Goal: Transaction & Acquisition: Book appointment/travel/reservation

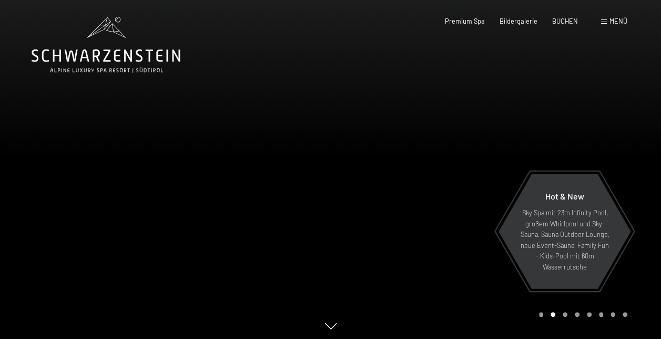
click at [607, 22] on div "Menü" at bounding box center [614, 21] width 26 height 9
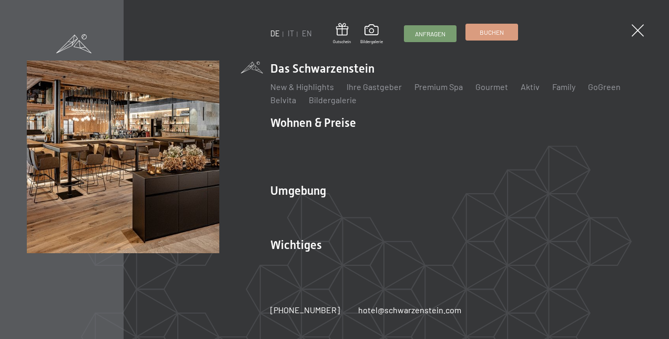
click at [498, 33] on span "Buchen" at bounding box center [492, 32] width 24 height 9
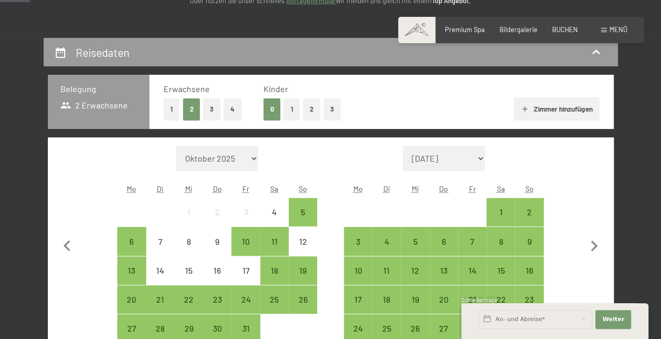
scroll to position [210, 0]
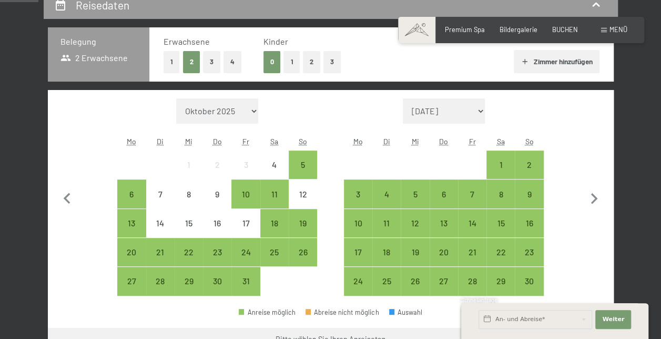
click at [481, 110] on select "November 2025 Dezember 2025 Januar 2026 Februar 2026 März 2026 April 2026 Mai 2…" at bounding box center [444, 110] width 82 height 25
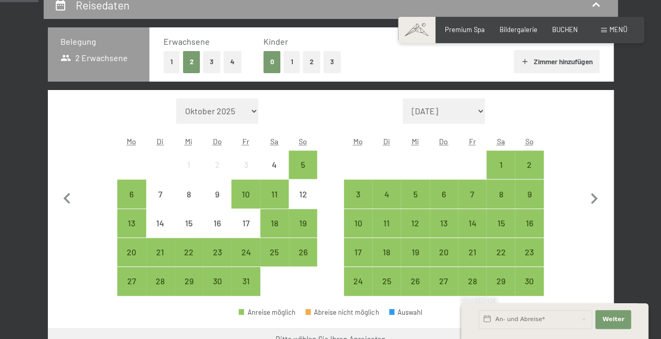
select select "2026-04-01"
select select "2026-05-01"
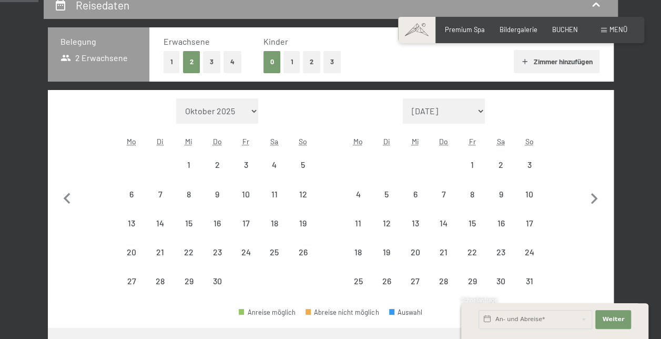
select select "2026-04-01"
select select "2026-05-01"
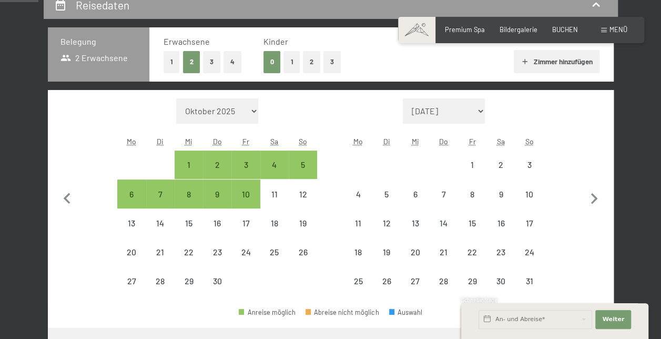
select select "2026-04-01"
select select "[DATE]"
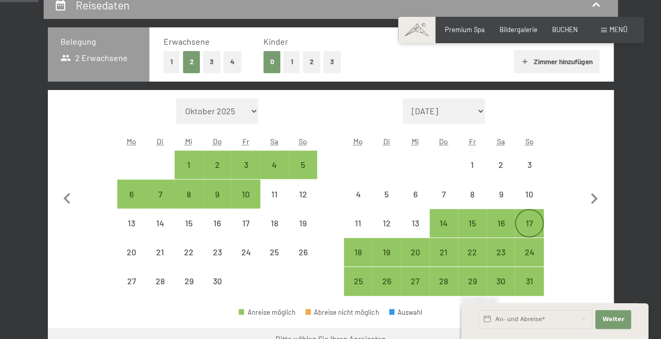
click at [535, 223] on div "17" at bounding box center [529, 232] width 26 height 26
select select "[DATE]"
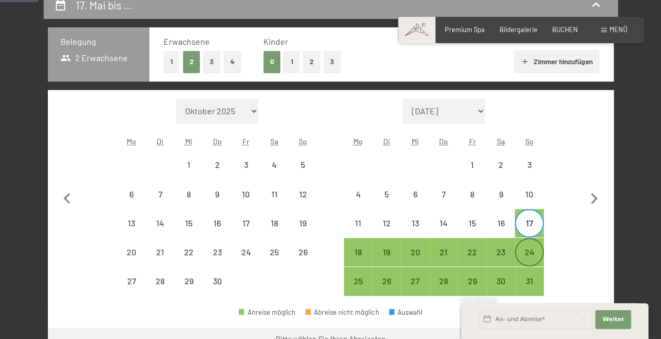
click at [534, 256] on div "24" at bounding box center [529, 261] width 26 height 26
select select "2026-04-01"
select select "2026-05-01"
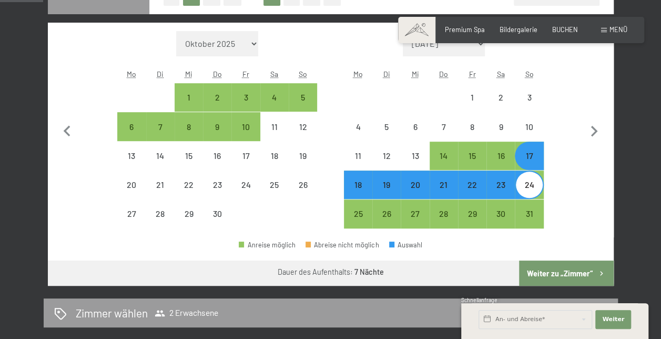
scroll to position [316, 0]
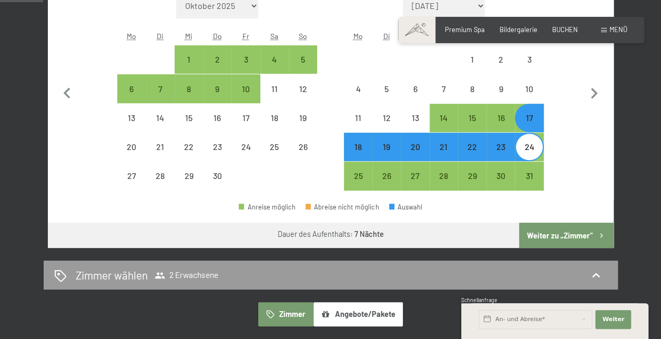
click at [562, 234] on button "Weiter zu „Zimmer“" at bounding box center [566, 235] width 94 height 25
select select "2026-04-01"
select select "2026-05-01"
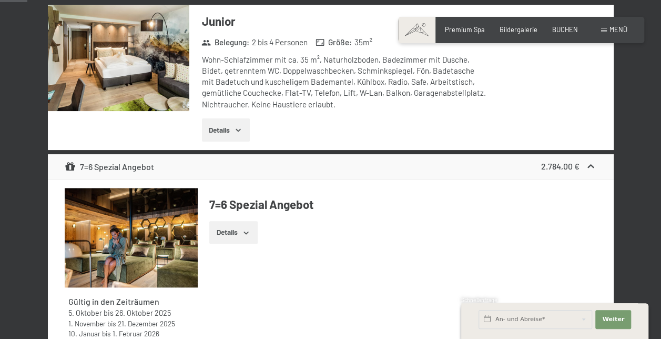
scroll to position [201, 0]
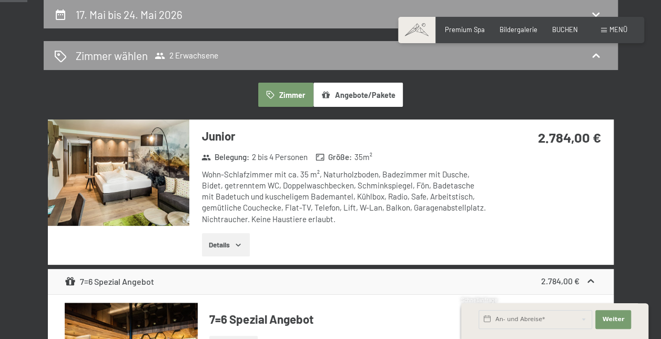
click at [230, 243] on button "Details" at bounding box center [226, 244] width 48 height 23
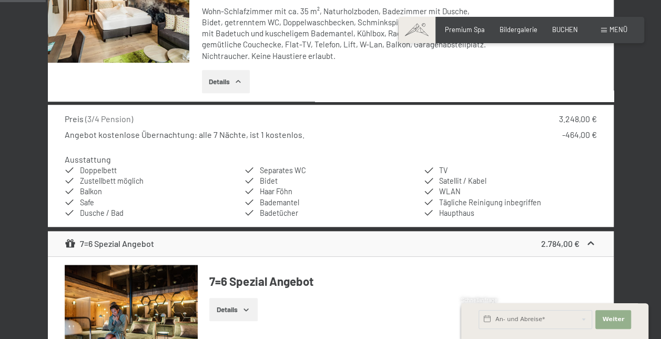
scroll to position [306, 0]
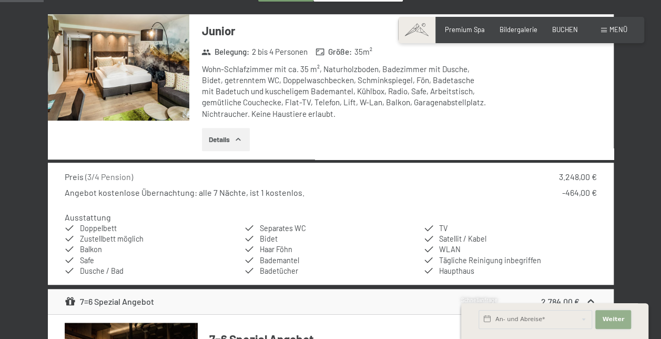
click at [618, 319] on span "Weiter" at bounding box center [613, 319] width 22 height 8
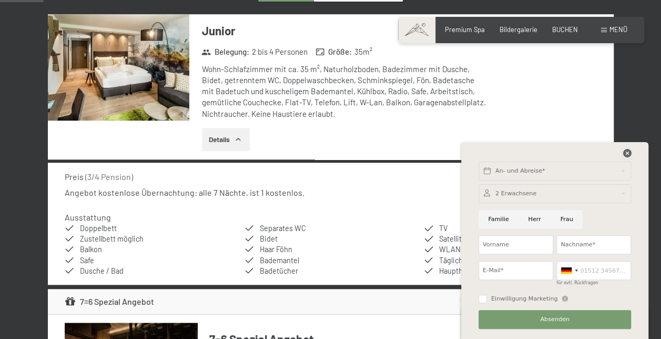
click at [626, 153] on icon at bounding box center [627, 153] width 8 height 8
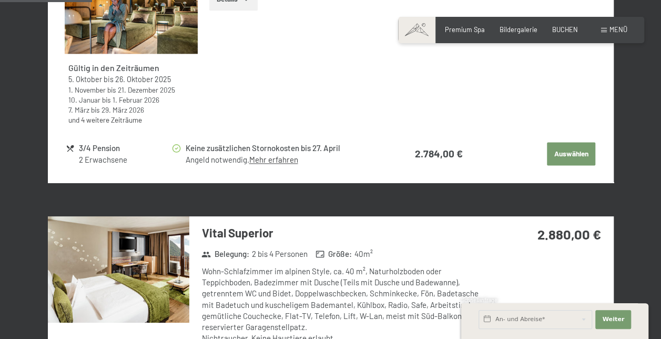
scroll to position [569, 0]
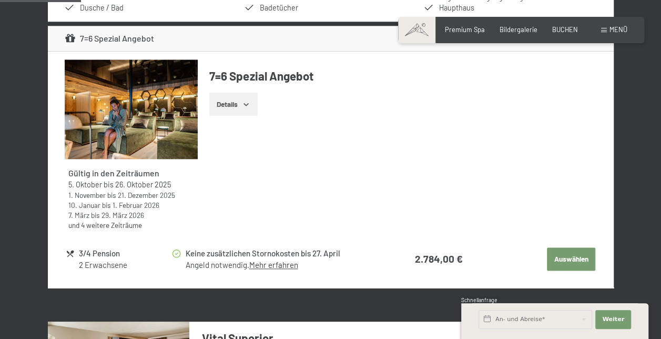
click at [102, 225] on link "und 4 weitere Zeiträume" at bounding box center [105, 224] width 74 height 9
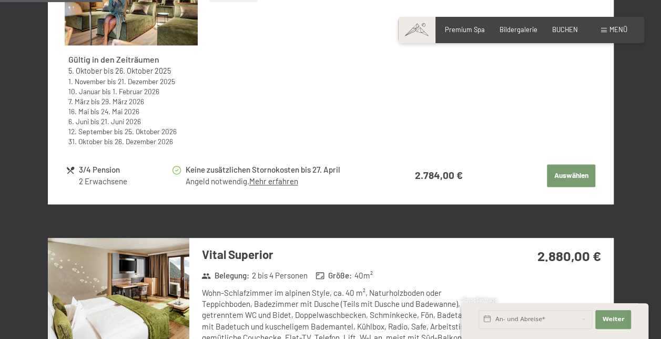
scroll to position [675, 0]
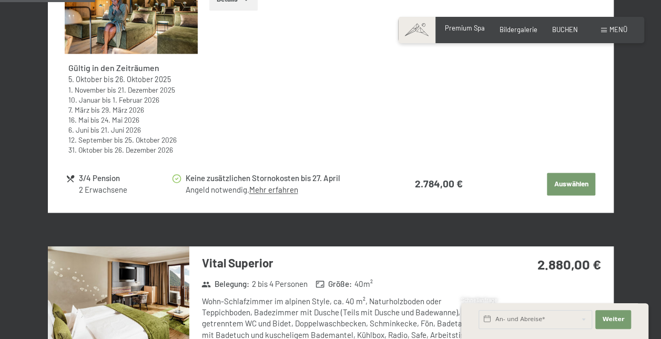
click at [465, 26] on span "Premium Spa" at bounding box center [465, 28] width 40 height 8
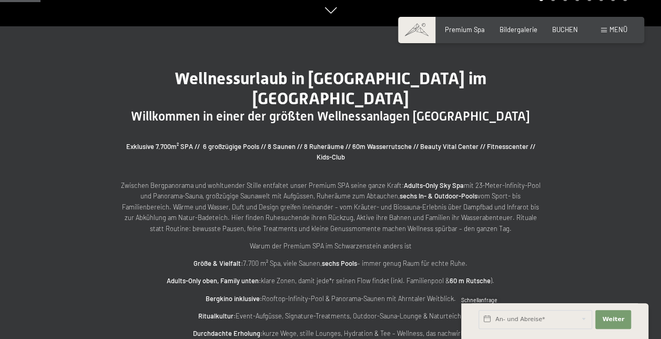
scroll to position [421, 0]
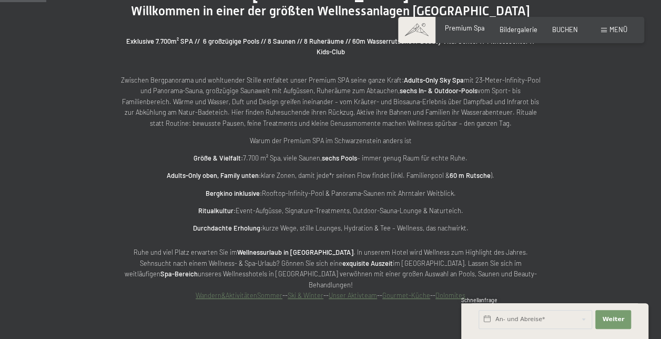
click at [474, 28] on span "Premium Spa" at bounding box center [465, 28] width 40 height 8
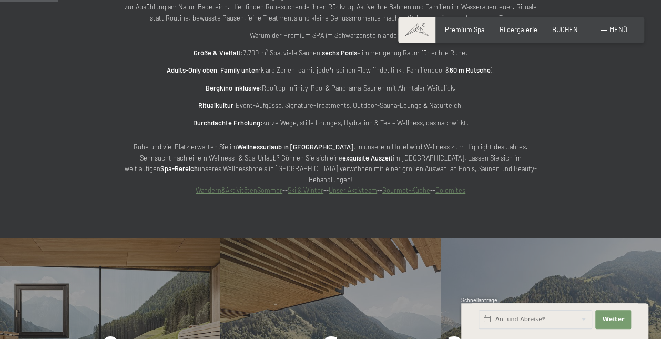
click at [404, 186] on link "Gourmet-Küche" at bounding box center [407, 190] width 48 height 8
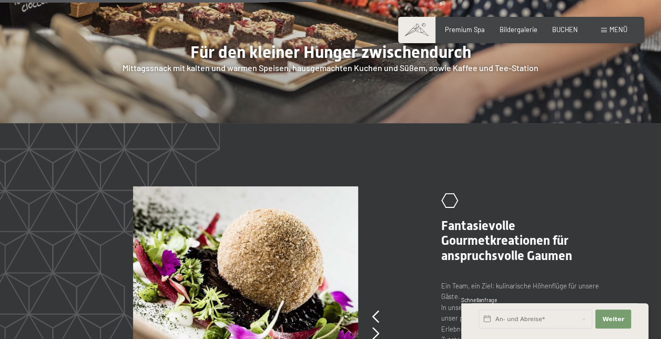
scroll to position [1579, 0]
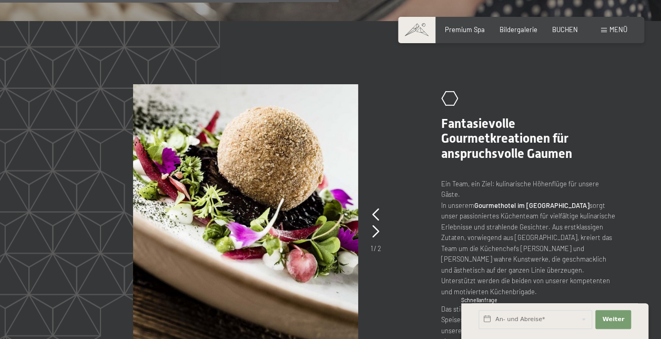
click at [605, 29] on span at bounding box center [604, 30] width 6 height 5
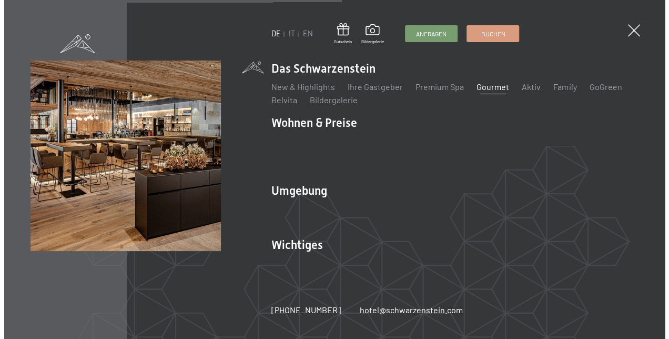
scroll to position [1582, 0]
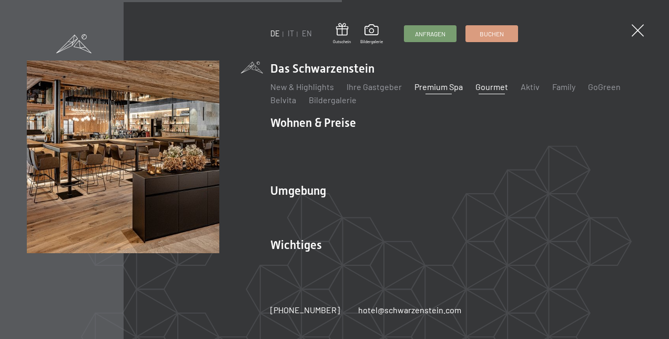
click at [434, 92] on link "Premium Spa" at bounding box center [439, 87] width 48 height 10
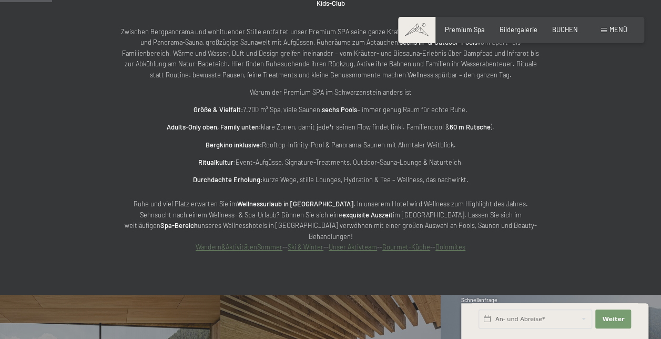
scroll to position [474, 0]
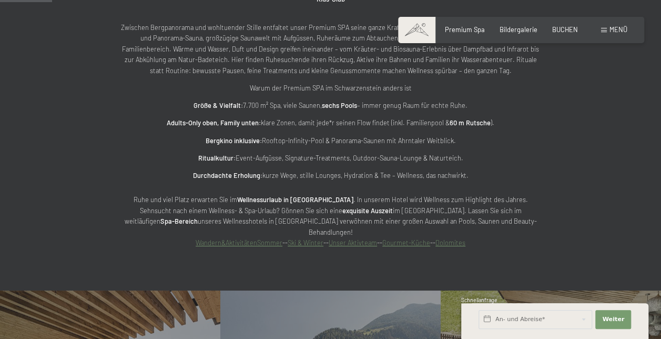
click at [230, 238] on link "Wandern&AktivitätenSommer" at bounding box center [239, 242] width 87 height 8
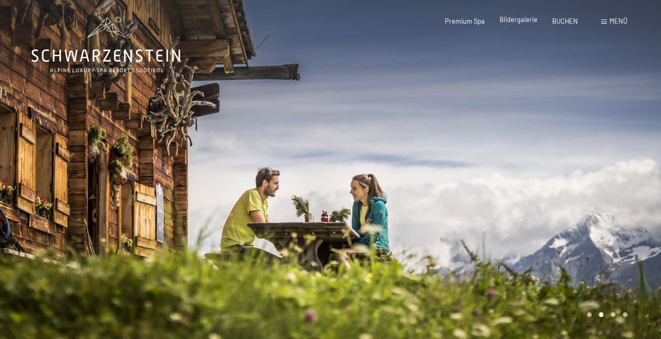
click at [517, 18] on span "Bildergalerie" at bounding box center [519, 19] width 38 height 8
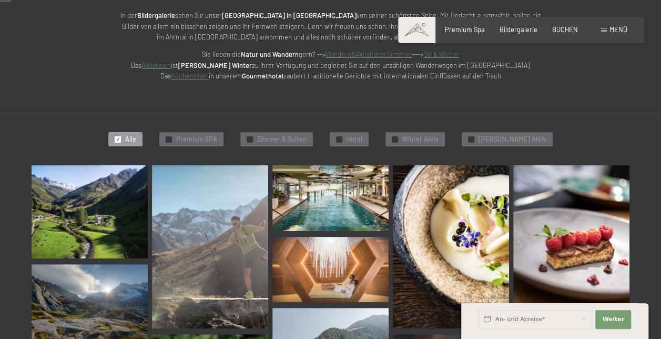
click at [104, 215] on img at bounding box center [90, 211] width 116 height 93
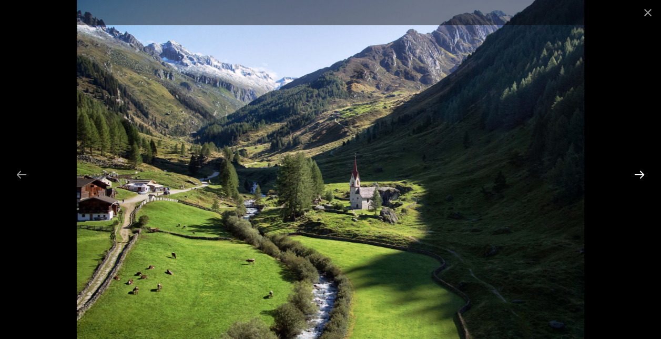
click at [644, 175] on button "Next slide" at bounding box center [640, 174] width 22 height 21
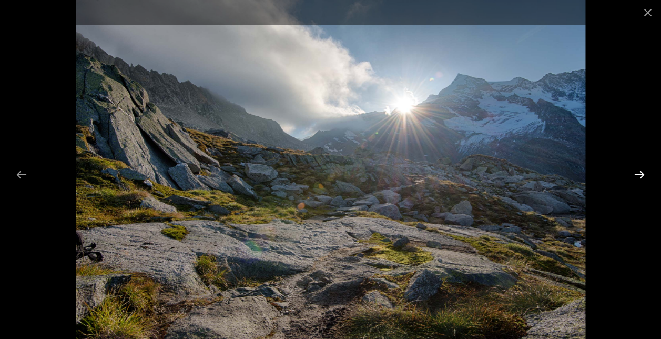
click at [643, 174] on button "Next slide" at bounding box center [640, 174] width 22 height 21
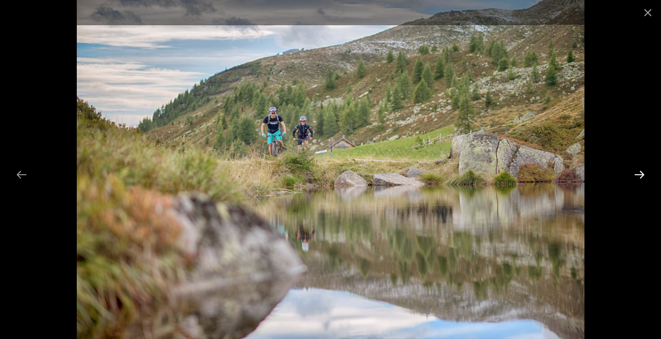
click at [643, 174] on button "Next slide" at bounding box center [640, 174] width 22 height 21
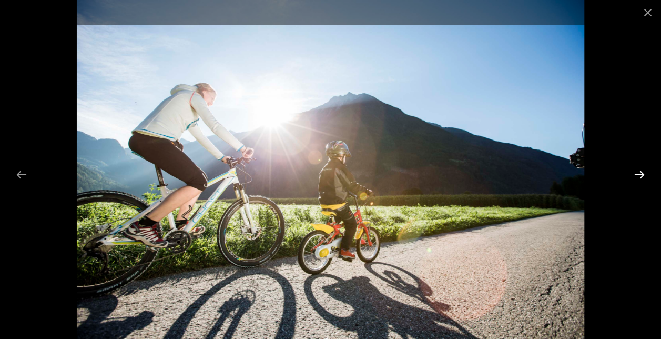
click at [643, 174] on button "Next slide" at bounding box center [640, 174] width 22 height 21
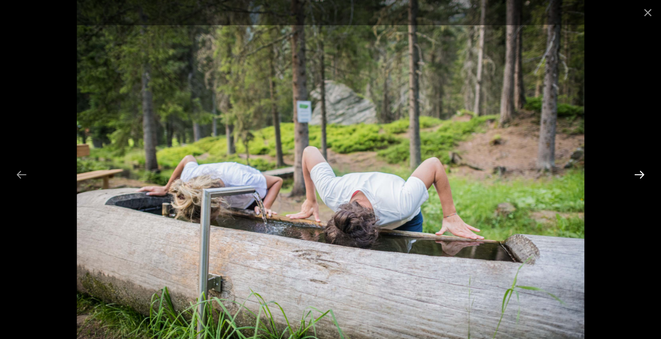
click at [642, 174] on button "Next slide" at bounding box center [640, 174] width 22 height 21
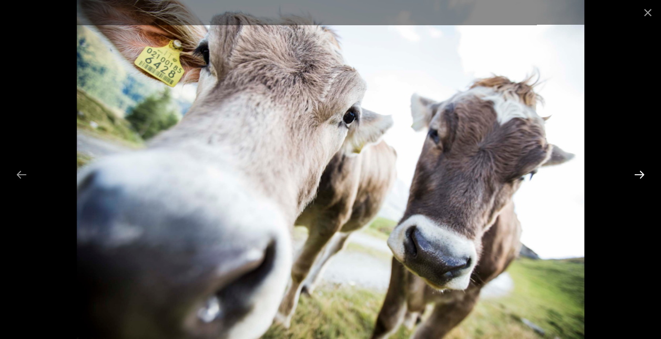
click at [642, 174] on button "Next slide" at bounding box center [640, 174] width 22 height 21
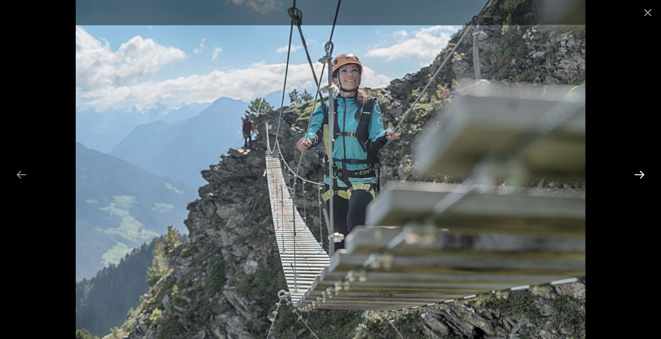
click at [642, 174] on button "Next slide" at bounding box center [640, 174] width 22 height 21
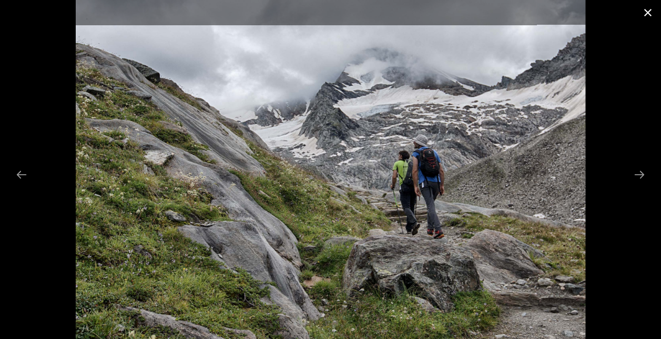
click at [649, 9] on button "Close gallery" at bounding box center [648, 12] width 26 height 25
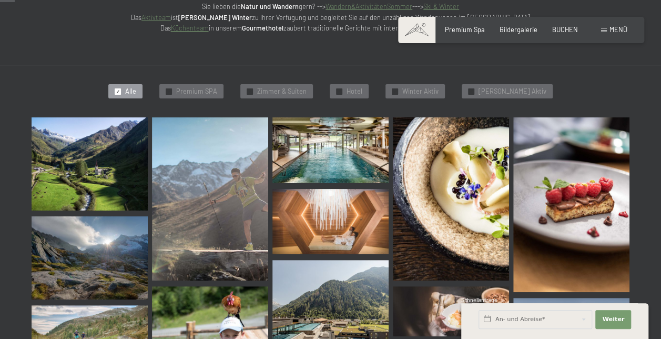
scroll to position [210, 0]
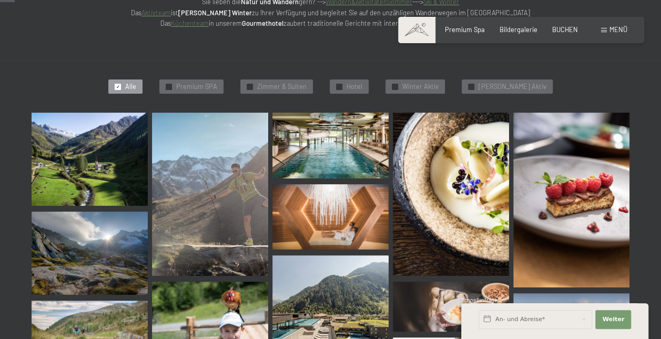
click at [319, 144] on img at bounding box center [331, 145] width 116 height 65
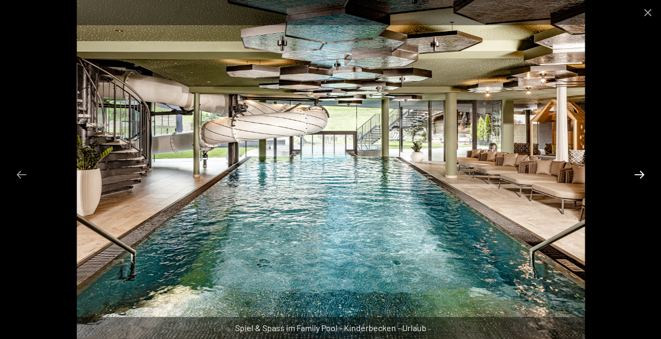
click at [640, 175] on button "Next slide" at bounding box center [640, 174] width 22 height 21
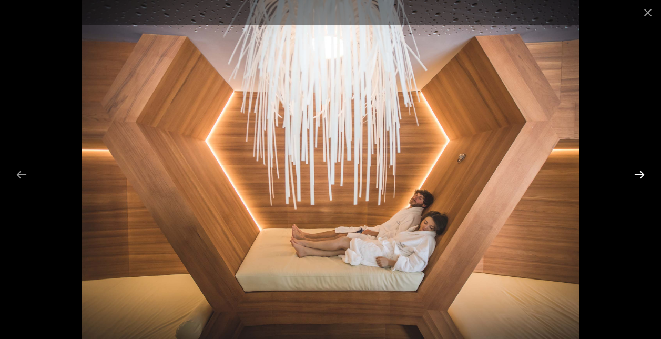
click at [640, 175] on button "Next slide" at bounding box center [640, 174] width 22 height 21
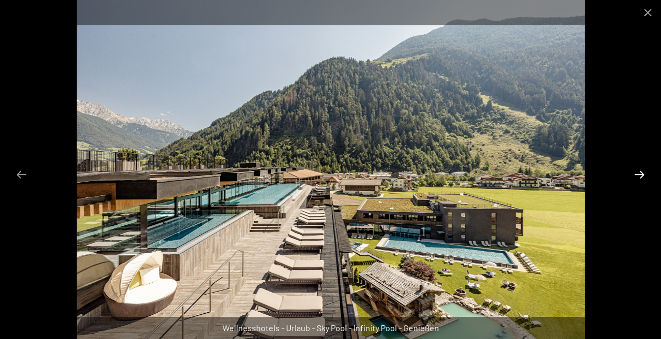
click at [640, 175] on button "Next slide" at bounding box center [640, 174] width 22 height 21
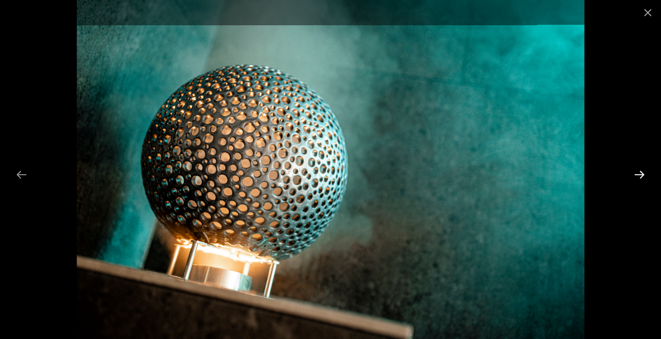
click at [640, 175] on button "Next slide" at bounding box center [640, 174] width 22 height 21
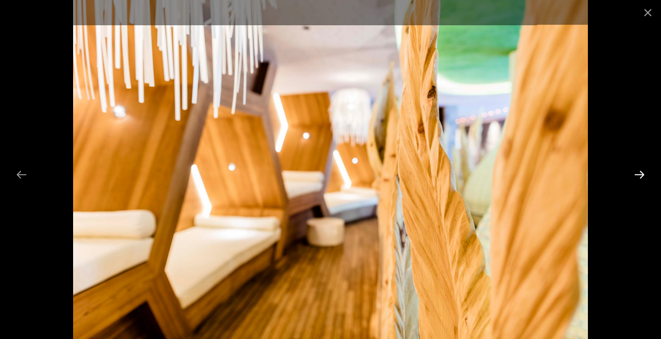
click at [640, 175] on button "Next slide" at bounding box center [640, 174] width 22 height 21
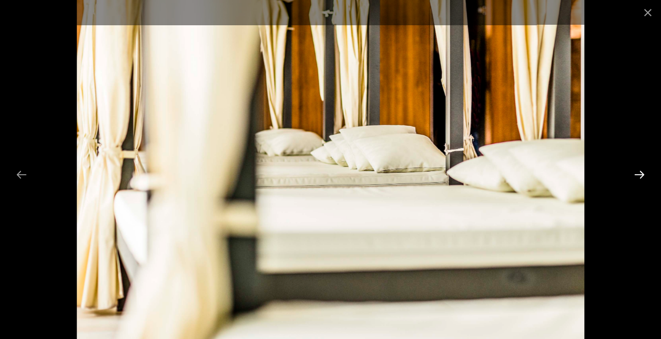
click at [640, 175] on button "Next slide" at bounding box center [640, 174] width 22 height 21
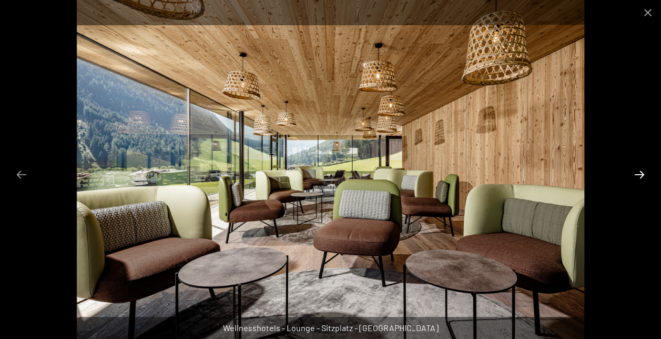
click at [640, 175] on button "Next slide" at bounding box center [640, 174] width 22 height 21
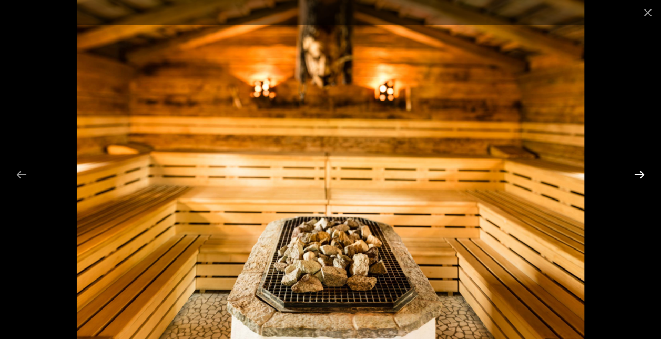
click at [640, 175] on button "Next slide" at bounding box center [640, 174] width 22 height 21
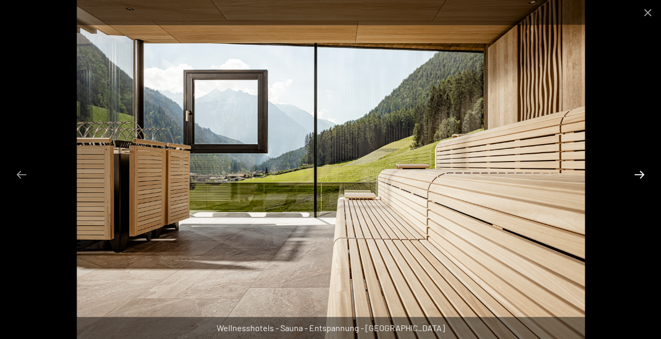
click at [640, 175] on button "Next slide" at bounding box center [640, 174] width 22 height 21
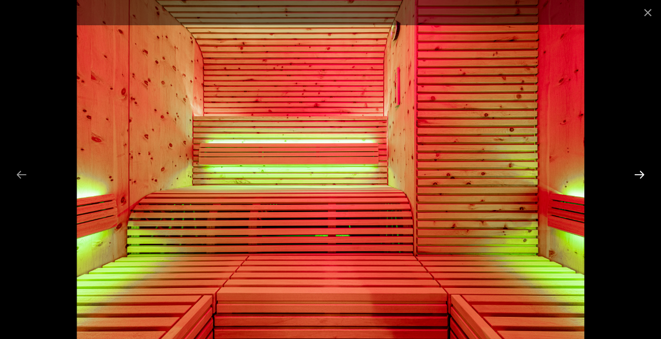
click at [640, 175] on button "Next slide" at bounding box center [640, 174] width 22 height 21
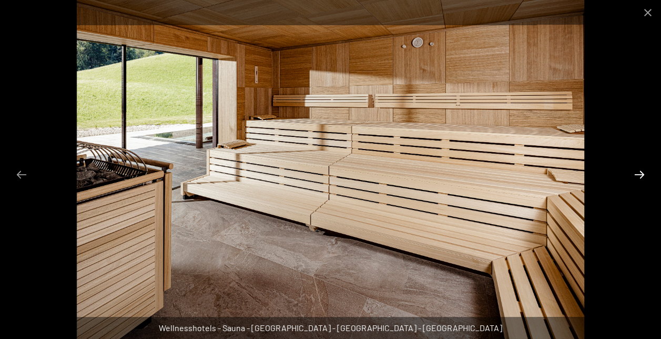
click at [640, 175] on button "Next slide" at bounding box center [640, 174] width 22 height 21
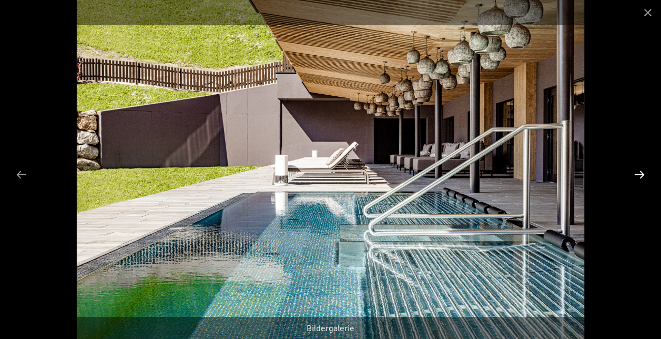
click at [638, 175] on button "Next slide" at bounding box center [640, 174] width 22 height 21
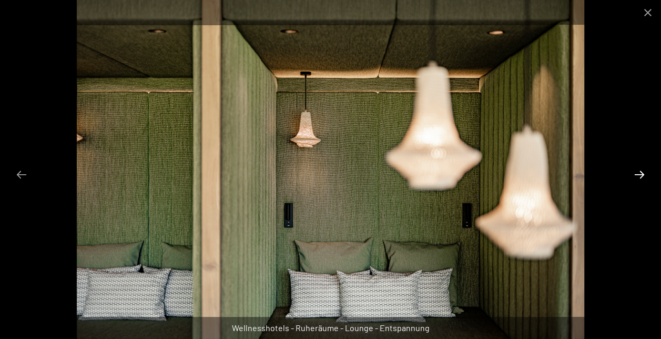
click at [638, 175] on button "Next slide" at bounding box center [640, 174] width 22 height 21
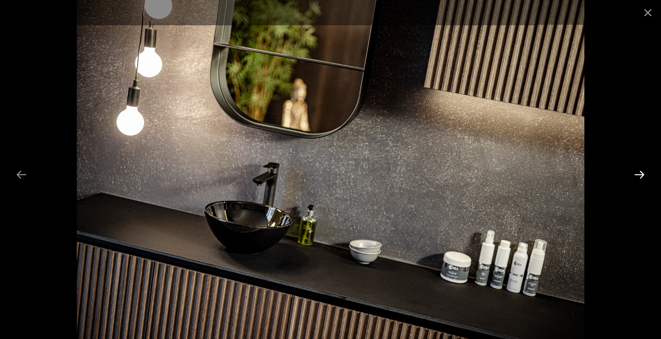
click at [638, 175] on button "Next slide" at bounding box center [640, 174] width 22 height 21
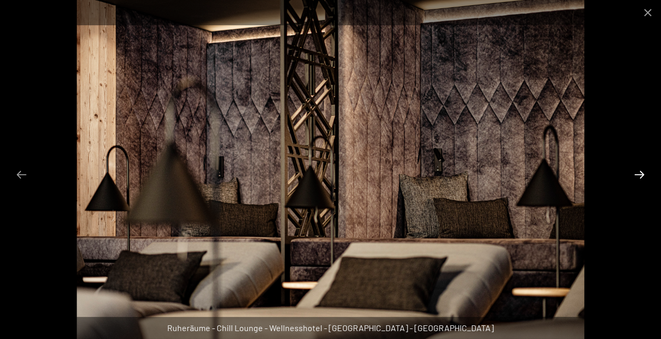
click at [637, 173] on button "Next slide" at bounding box center [640, 174] width 22 height 21
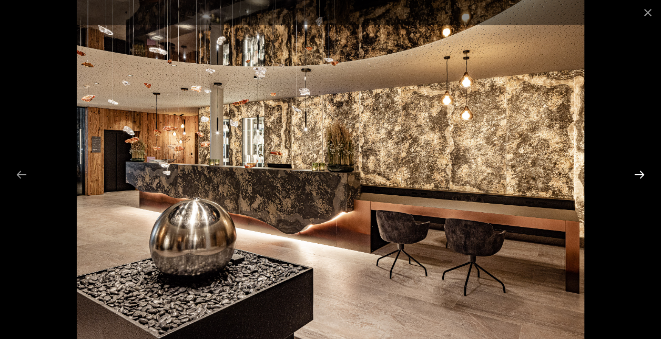
click at [635, 173] on button "Next slide" at bounding box center [640, 174] width 22 height 21
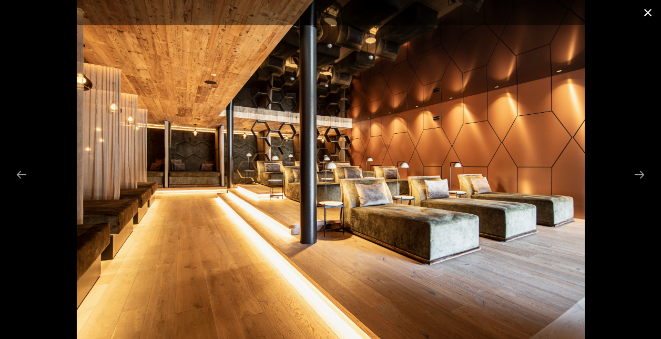
click at [649, 12] on button "Close gallery" at bounding box center [648, 12] width 26 height 25
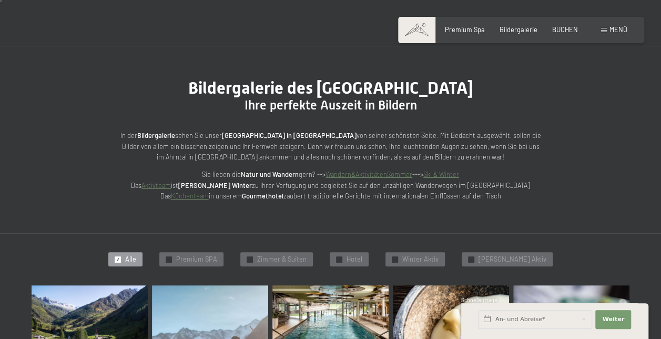
scroll to position [0, 0]
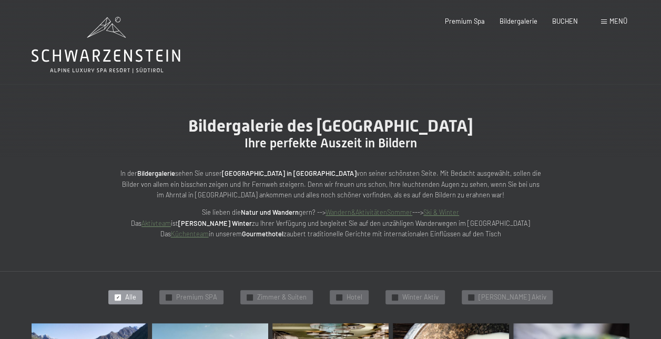
click at [171, 224] on link "Aktivteam" at bounding box center [156, 223] width 29 height 8
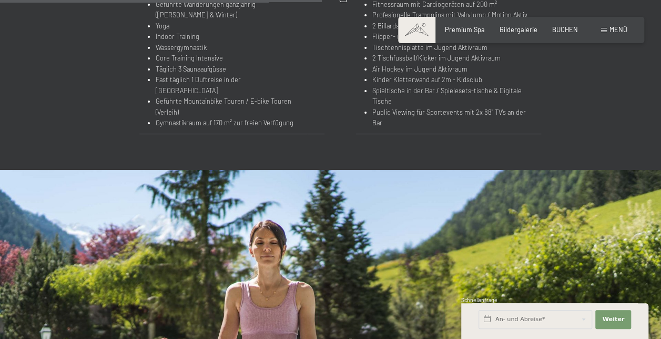
scroll to position [1210, 0]
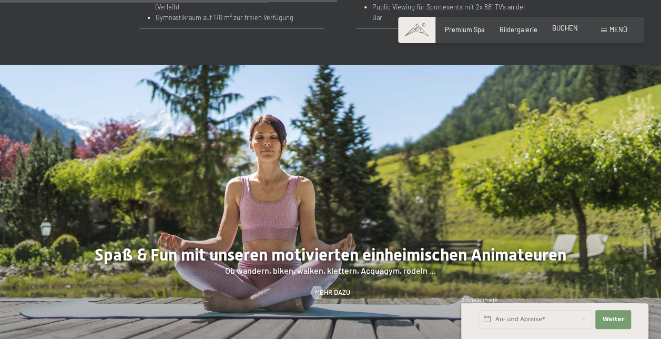
click at [561, 28] on span "BUCHEN" at bounding box center [565, 28] width 26 height 8
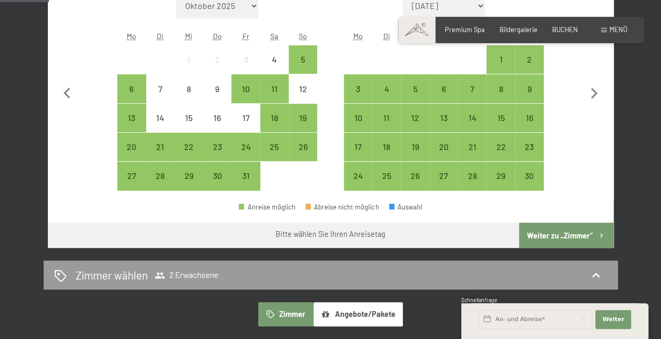
scroll to position [158, 0]
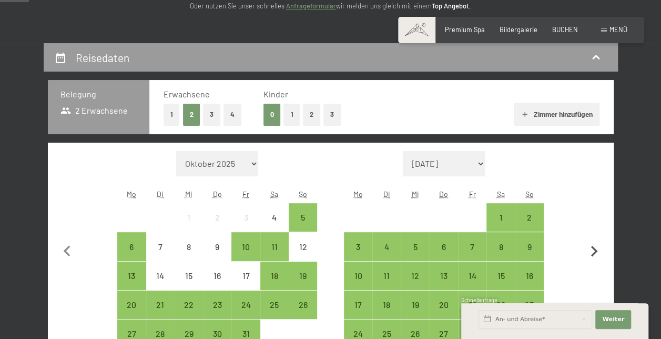
click at [596, 252] on icon "button" at bounding box center [594, 251] width 7 height 11
select select "2025-11-01"
select select "2025-12-01"
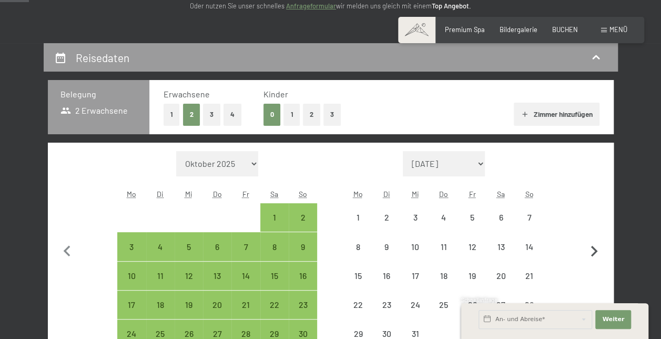
click at [596, 251] on icon "button" at bounding box center [594, 251] width 7 height 11
select select "2025-12-01"
select select "2026-01-01"
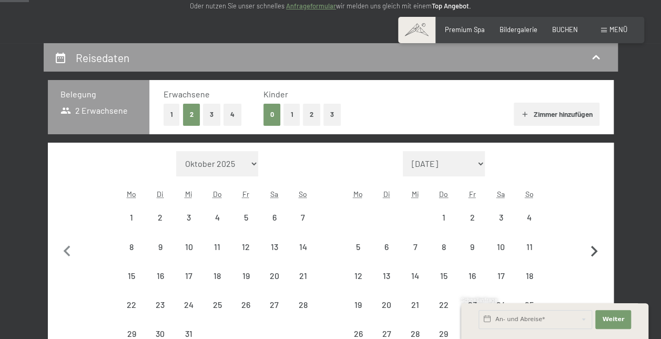
click at [596, 251] on icon "button" at bounding box center [594, 251] width 7 height 11
select select "2026-01-01"
select select "2026-02-01"
click at [595, 250] on icon "button" at bounding box center [594, 251] width 7 height 11
select select "2026-02-01"
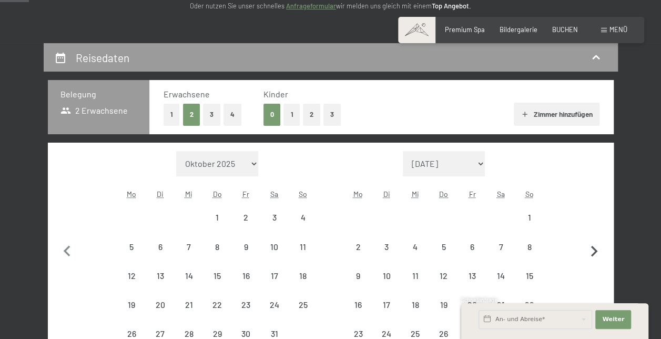
select select "2026-03-01"
click at [596, 264] on icon "button" at bounding box center [594, 265] width 7 height 11
select select "2026-03-01"
select select "2026-04-01"
select select "2026-03-01"
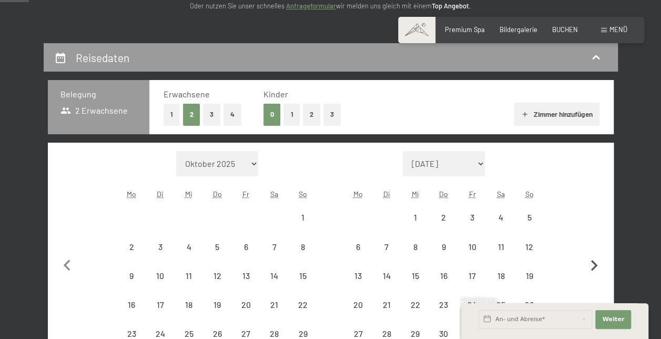
select select "2026-04-01"
click at [596, 265] on icon "button" at bounding box center [594, 265] width 7 height 11
select select "2026-04-01"
select select "2026-05-01"
click at [596, 265] on button "button" at bounding box center [595, 250] width 22 height 198
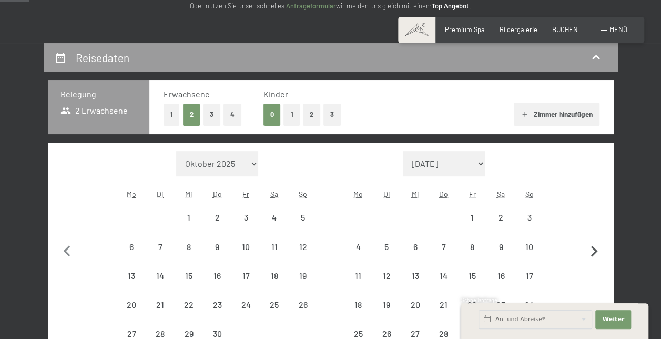
select select "2026-05-01"
select select "2026-06-01"
select select "2026-05-01"
select select "2026-06-01"
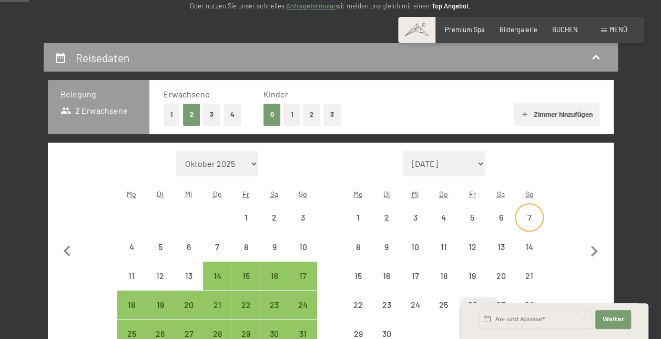
select select "2026-05-01"
select select "2026-06-01"
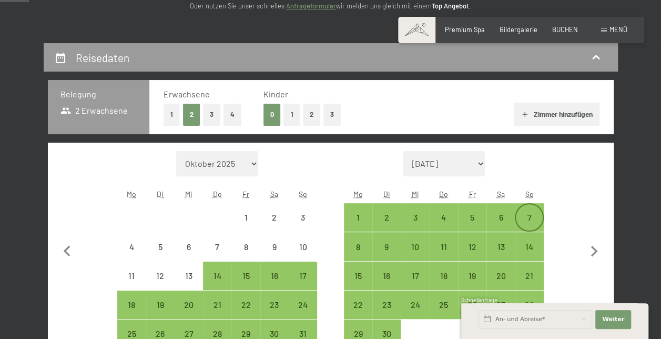
click at [529, 213] on div "7" at bounding box center [529, 226] width 26 height 26
select select "2026-05-01"
select select "2026-06-01"
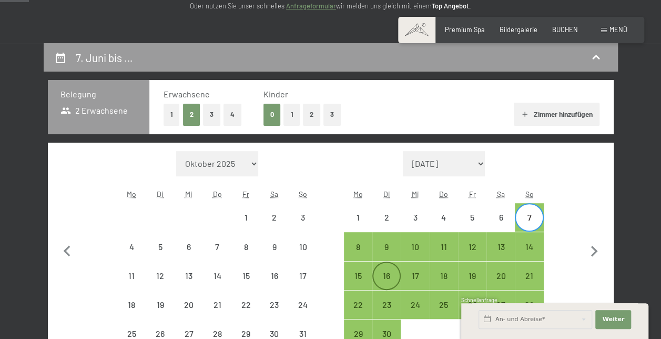
click at [390, 277] on div "16" at bounding box center [387, 285] width 26 height 26
select select "2026-05-01"
select select "2026-06-01"
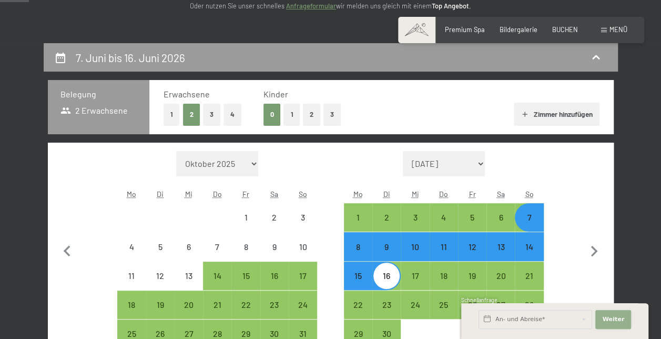
click at [611, 321] on span "Weiter" at bounding box center [613, 319] width 22 height 8
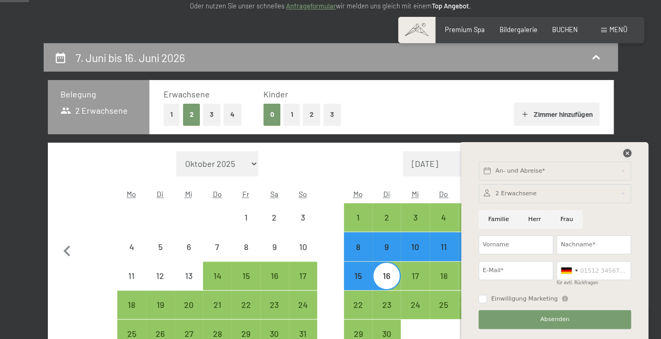
click at [624, 150] on icon at bounding box center [627, 153] width 8 height 8
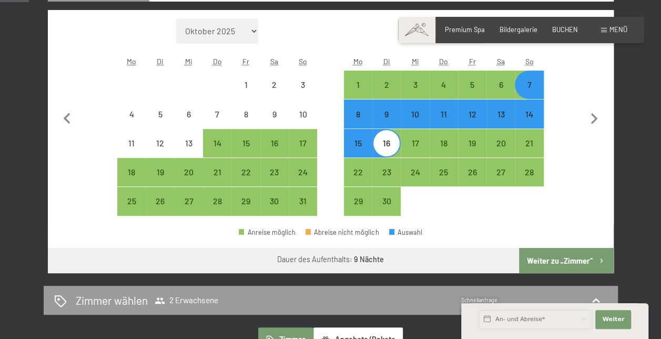
scroll to position [316, 0]
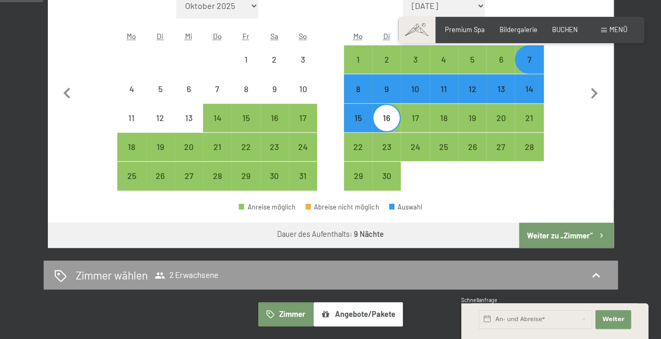
click at [571, 237] on button "Weiter zu „Zimmer“" at bounding box center [566, 235] width 94 height 25
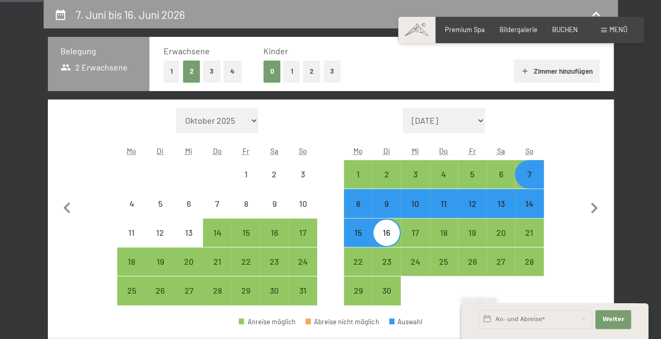
select select "2026-05-01"
select select "2026-06-01"
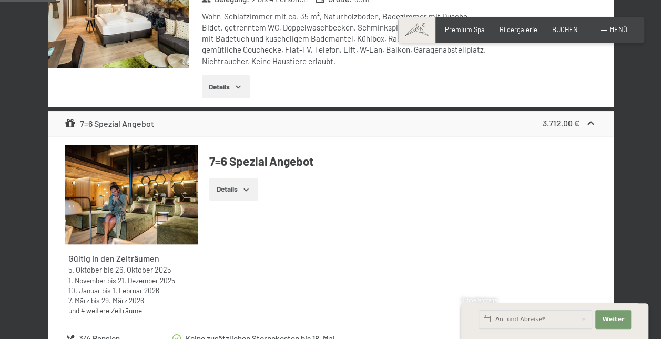
scroll to position [411, 0]
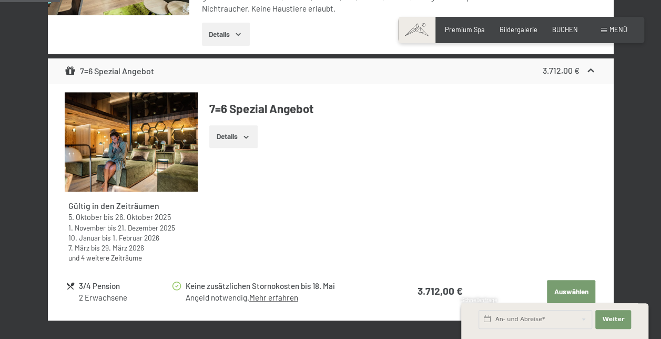
click at [239, 133] on button "Details" at bounding box center [233, 136] width 48 height 23
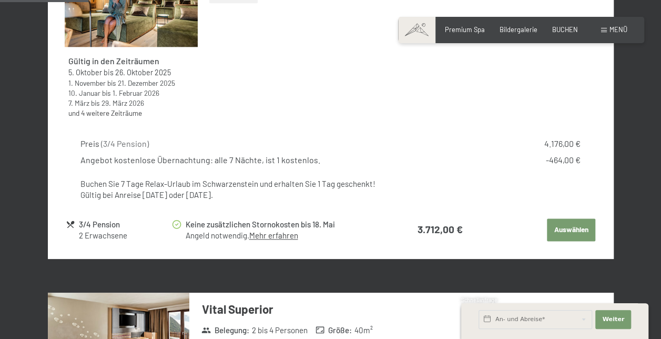
scroll to position [622, 0]
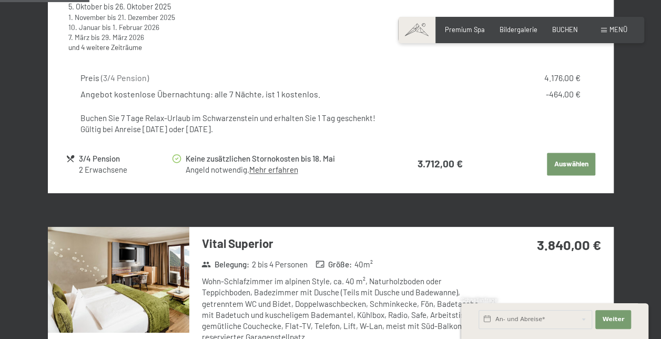
click at [585, 163] on button "Auswählen" at bounding box center [571, 164] width 48 height 23
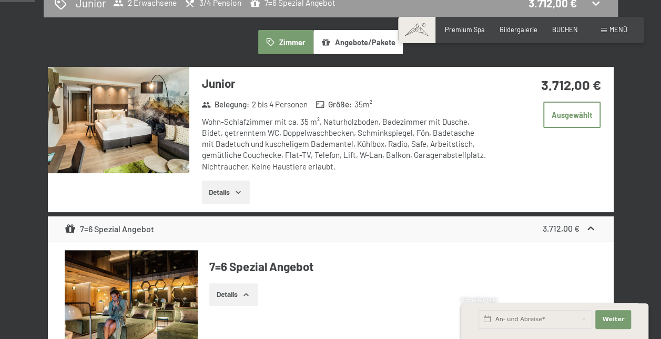
scroll to position [254, 0]
click at [365, 41] on button "Angebote/Pakete" at bounding box center [358, 42] width 89 height 24
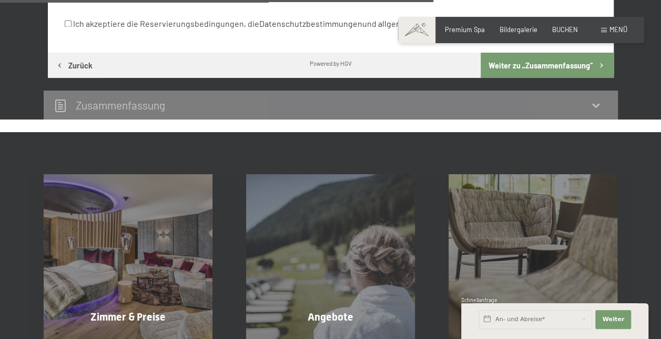
scroll to position [885, 0]
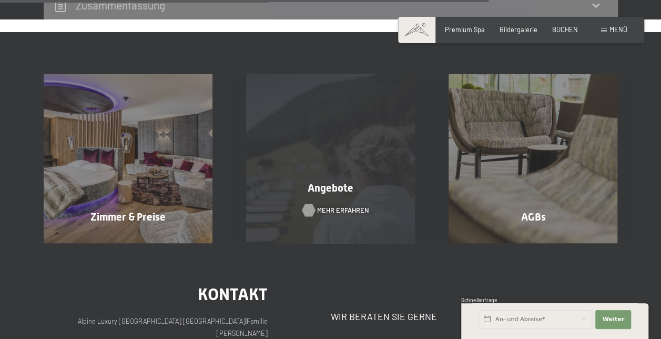
click at [345, 206] on span "Mehr erfahren" at bounding box center [343, 209] width 52 height 9
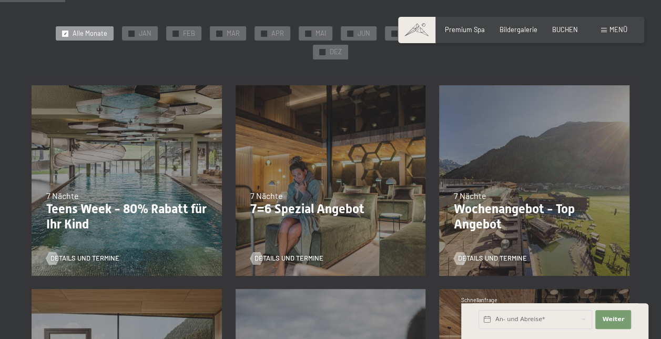
scroll to position [158, 0]
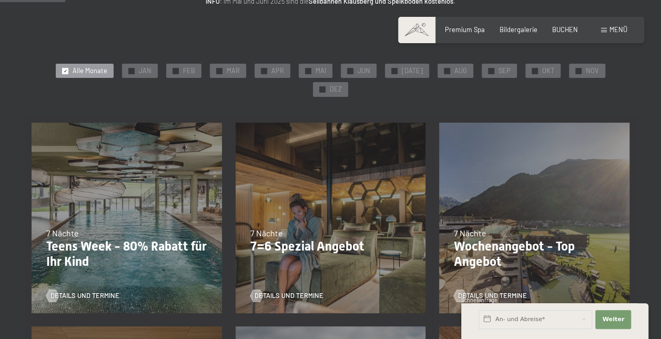
click at [599, 29] on div "Buchen Anfragen Premium Spa Bildergalerie BUCHEN Menü DE IT EN Gutschein Bilder…" at bounding box center [521, 29] width 213 height 9
click at [604, 30] on span at bounding box center [604, 30] width 6 height 5
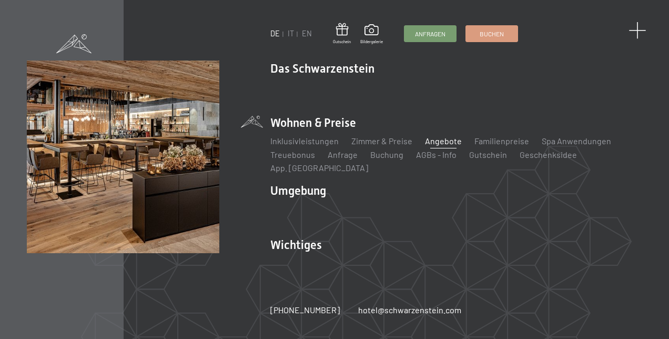
click at [638, 29] on span at bounding box center [637, 30] width 17 height 17
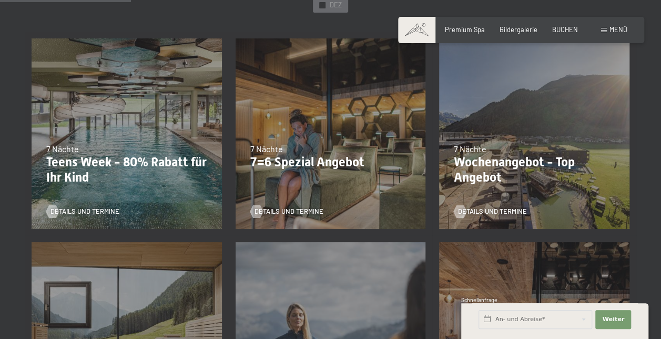
scroll to position [316, 0]
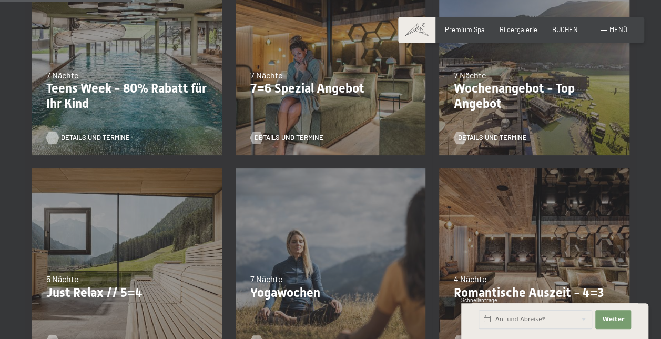
click at [104, 133] on span "Details und Termine" at bounding box center [95, 137] width 69 height 9
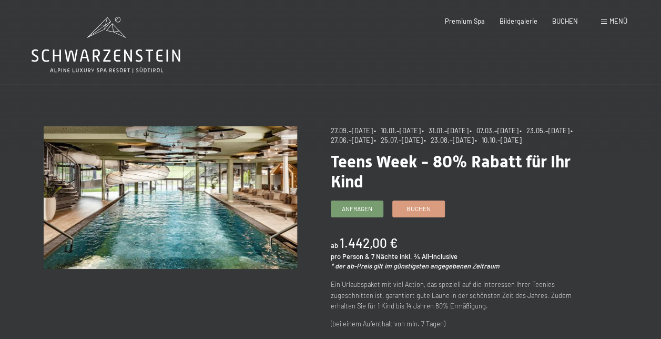
click at [604, 21] on span at bounding box center [604, 21] width 6 height 5
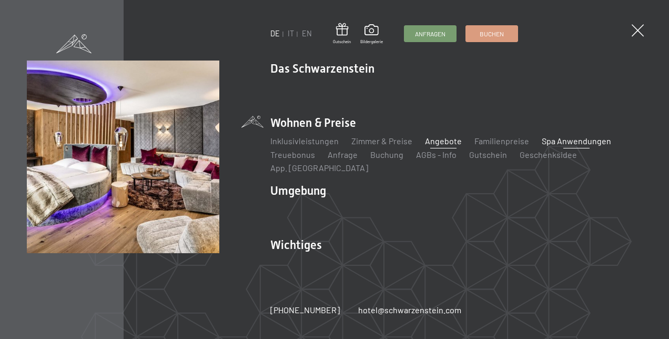
click at [565, 146] on link "Spa Anwendungen" at bounding box center [576, 141] width 69 height 10
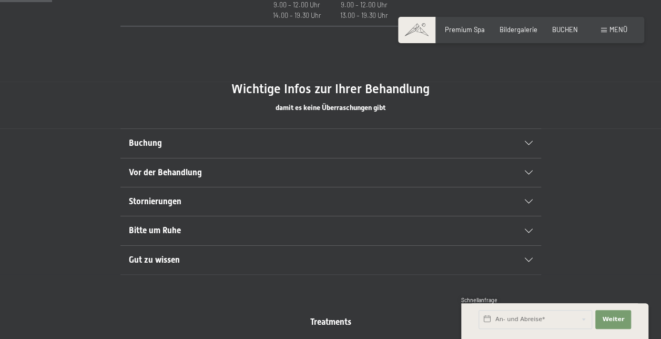
scroll to position [526, 0]
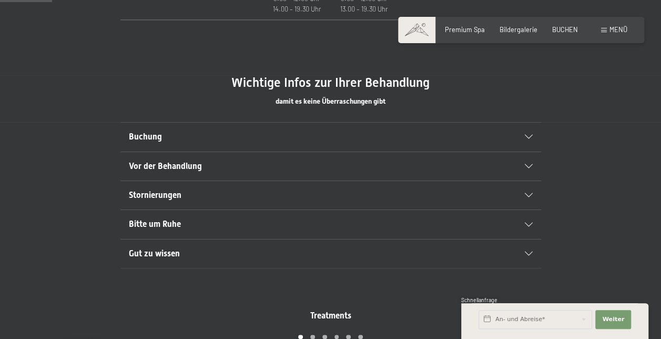
click at [527, 137] on icon at bounding box center [529, 137] width 8 height 4
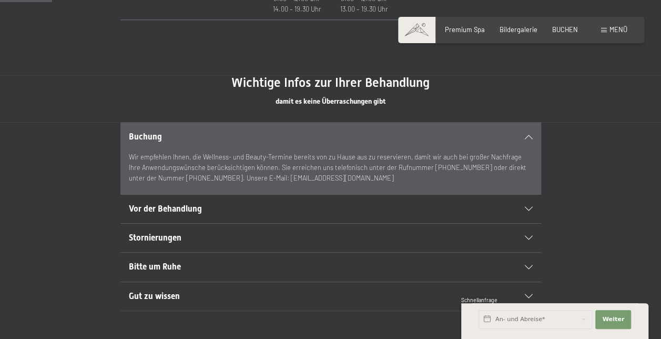
click at [529, 207] on icon at bounding box center [529, 209] width 8 height 4
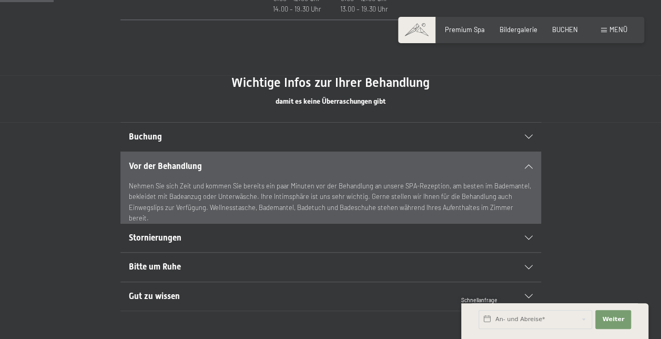
scroll to position [579, 0]
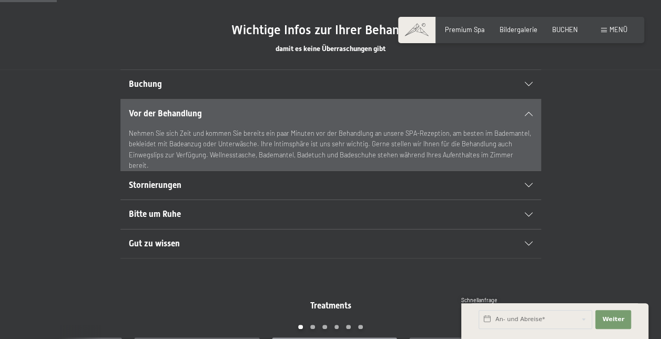
click at [528, 213] on icon at bounding box center [529, 215] width 8 height 4
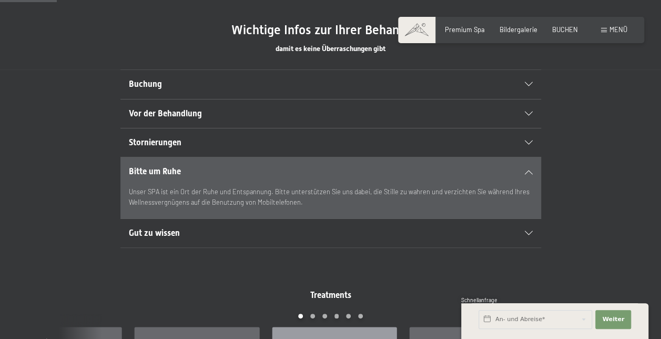
click at [528, 232] on icon at bounding box center [529, 233] width 8 height 4
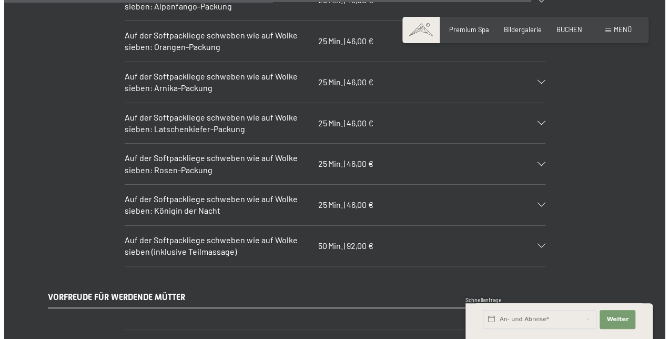
scroll to position [5367, 0]
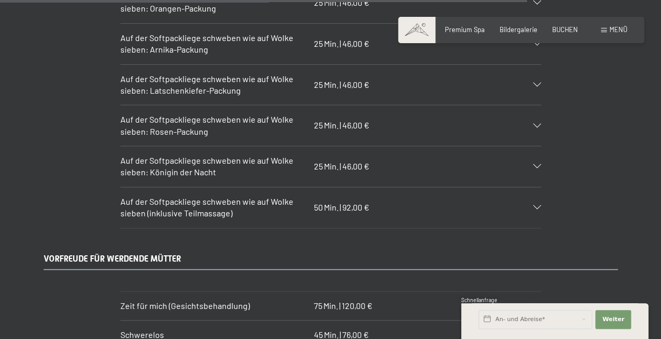
click at [609, 26] on div "Menü" at bounding box center [614, 29] width 26 height 9
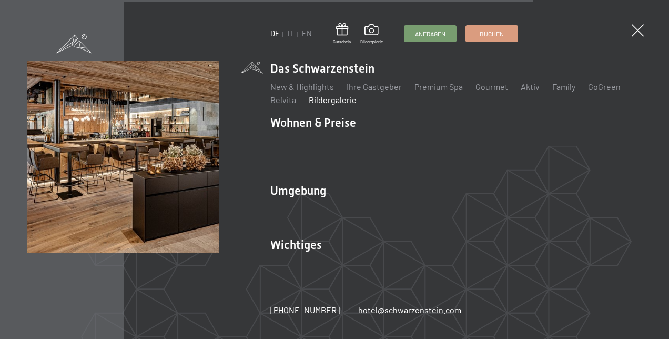
click at [311, 105] on link "Bildergalerie" at bounding box center [333, 100] width 48 height 10
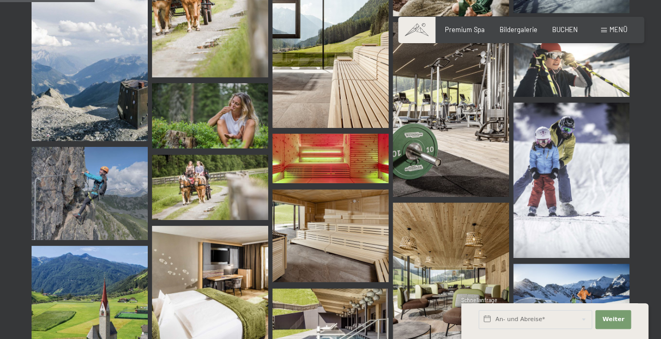
scroll to position [1421, 0]
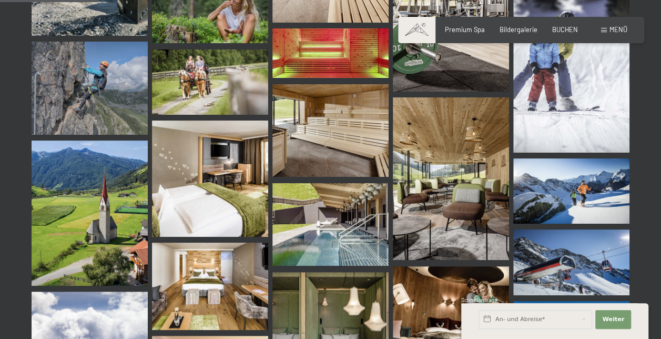
click at [198, 174] on img at bounding box center [210, 178] width 116 height 116
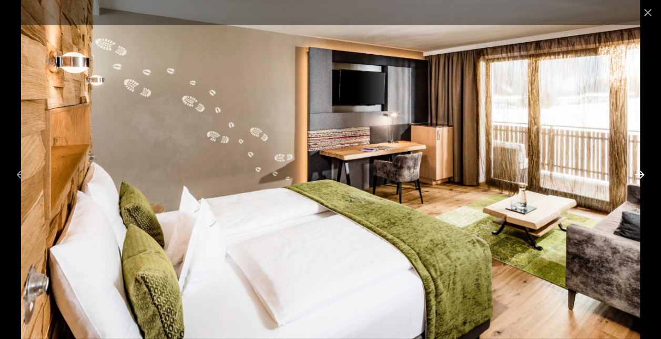
click at [639, 173] on button "Next slide" at bounding box center [640, 174] width 22 height 21
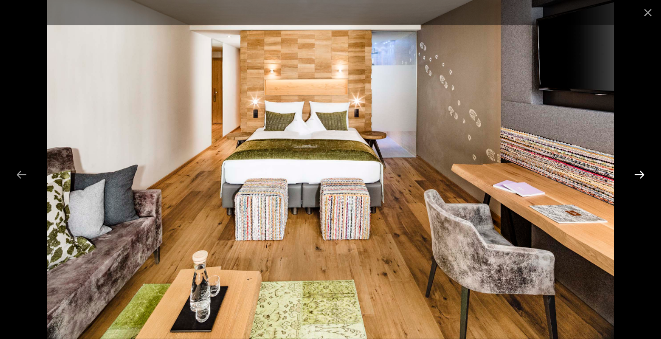
click at [639, 173] on button "Next slide" at bounding box center [640, 174] width 22 height 21
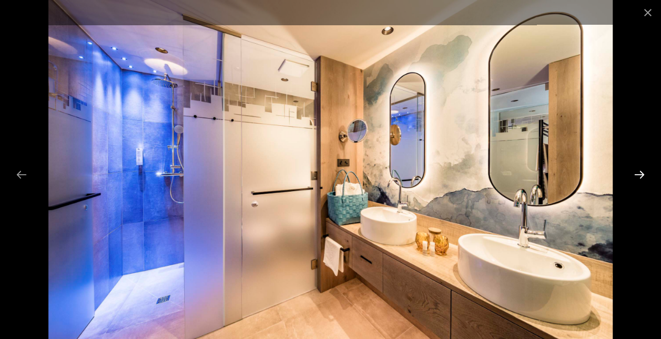
click at [637, 174] on button "Next slide" at bounding box center [640, 174] width 22 height 21
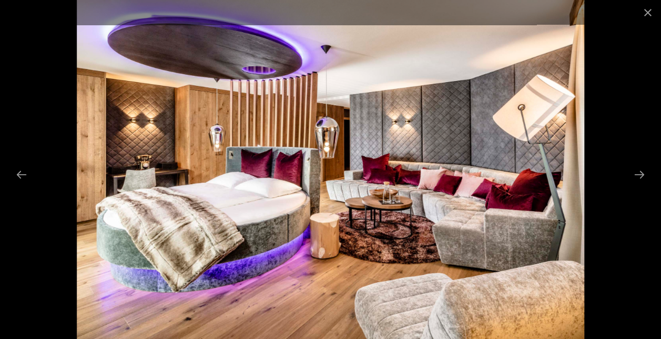
scroll to position [1631, 0]
click at [640, 172] on button "Next slide" at bounding box center [640, 174] width 22 height 21
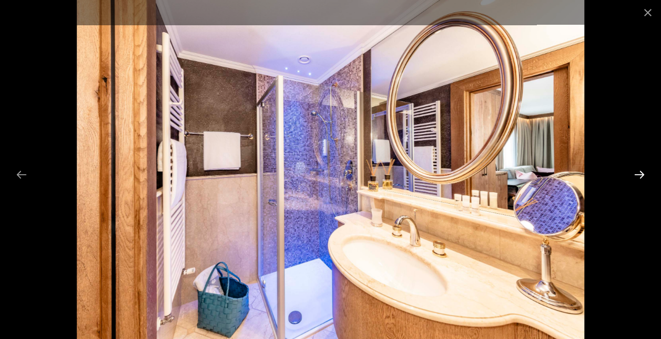
click at [640, 173] on button "Next slide" at bounding box center [640, 174] width 22 height 21
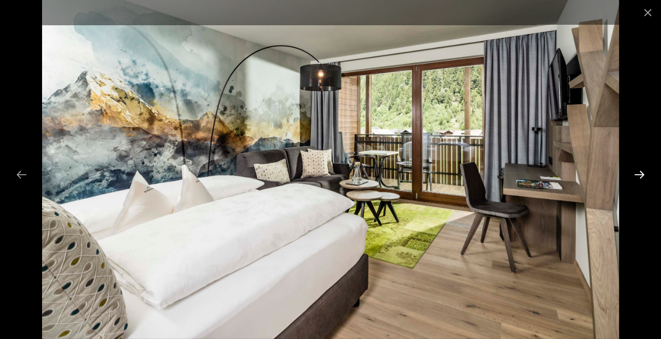
click at [642, 176] on button "Next slide" at bounding box center [640, 174] width 22 height 21
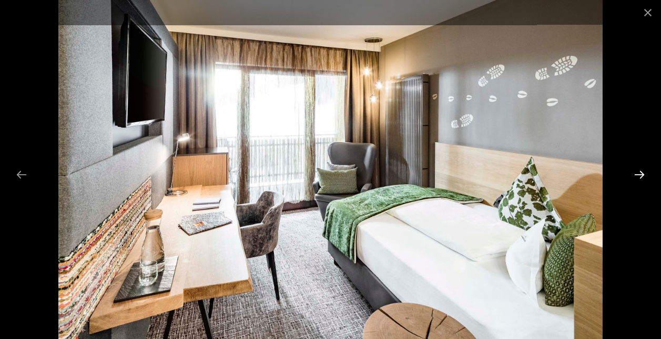
click at [641, 177] on button "Next slide" at bounding box center [640, 174] width 22 height 21
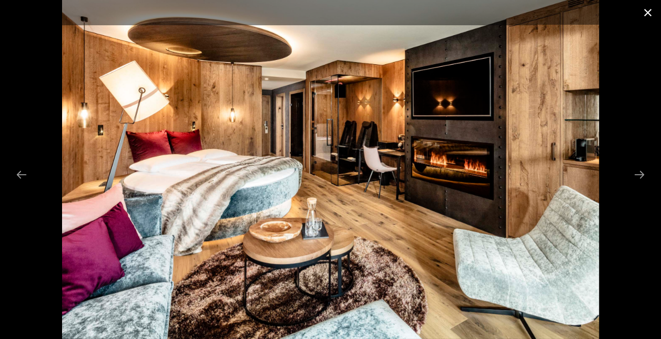
click at [651, 15] on button "Close gallery" at bounding box center [648, 12] width 26 height 25
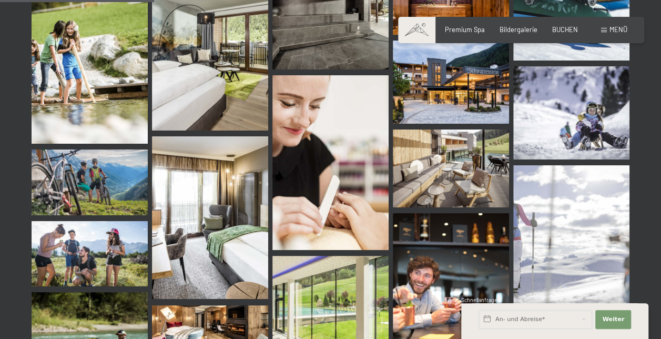
scroll to position [2210, 0]
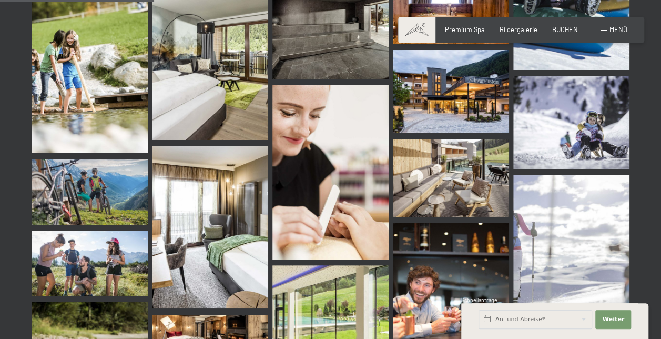
click at [488, 91] on img at bounding box center [451, 91] width 116 height 83
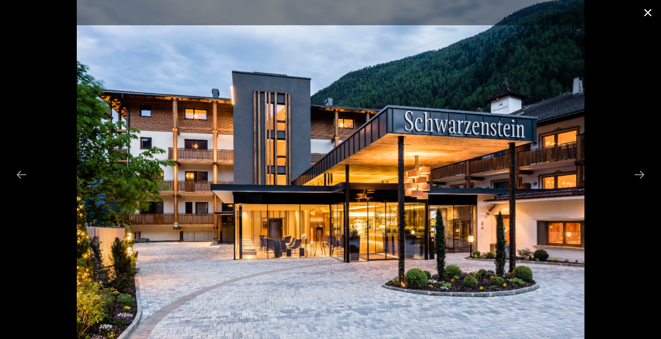
drag, startPoint x: 647, startPoint y: 11, endPoint x: 645, endPoint y: 23, distance: 11.8
click at [647, 11] on button "Close gallery" at bounding box center [648, 12] width 26 height 25
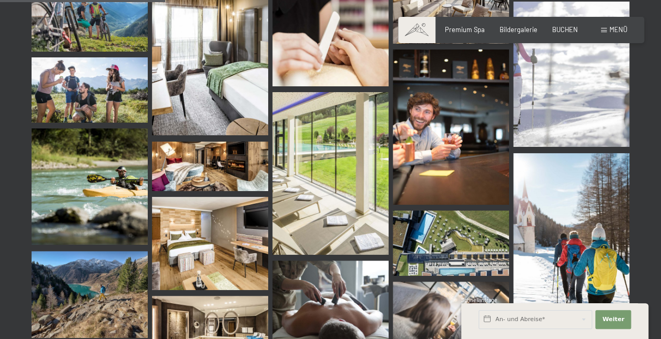
scroll to position [2368, 0]
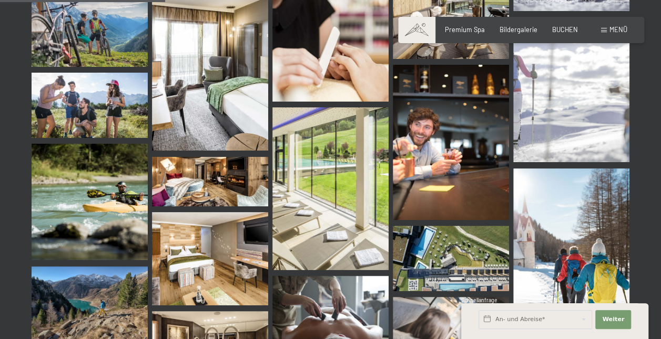
click at [307, 170] on img at bounding box center [331, 188] width 116 height 163
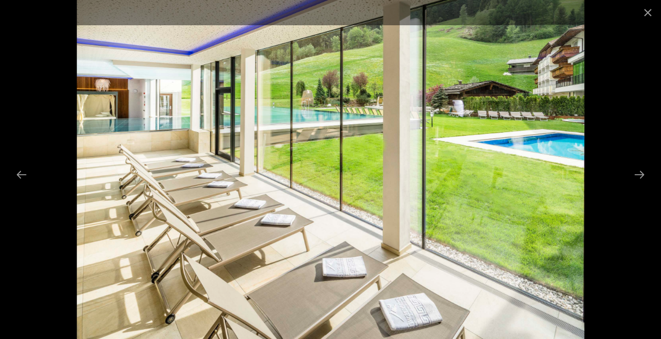
scroll to position [2526, 0]
click at [643, 170] on button "Next slide" at bounding box center [640, 174] width 22 height 21
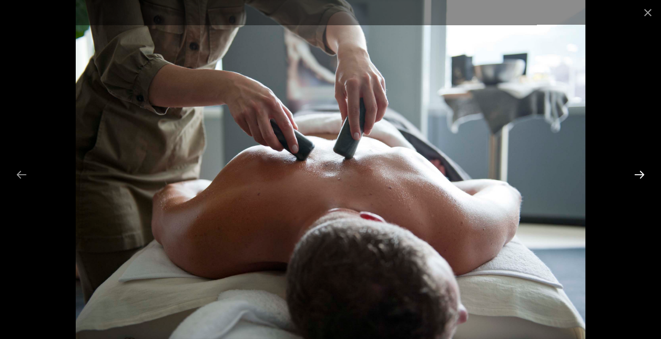
click at [642, 170] on button "Next slide" at bounding box center [640, 174] width 22 height 21
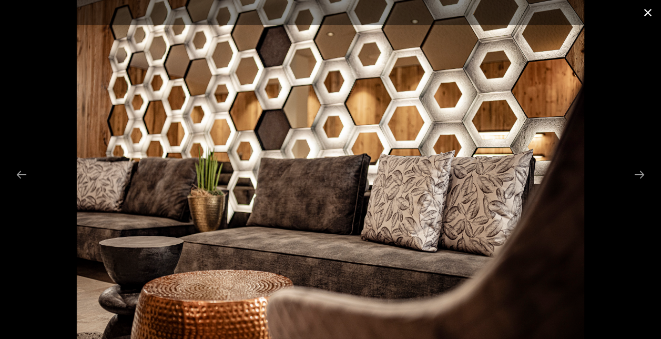
drag, startPoint x: 647, startPoint y: 11, endPoint x: 645, endPoint y: 17, distance: 6.7
click at [648, 11] on button "Close gallery" at bounding box center [648, 12] width 26 height 25
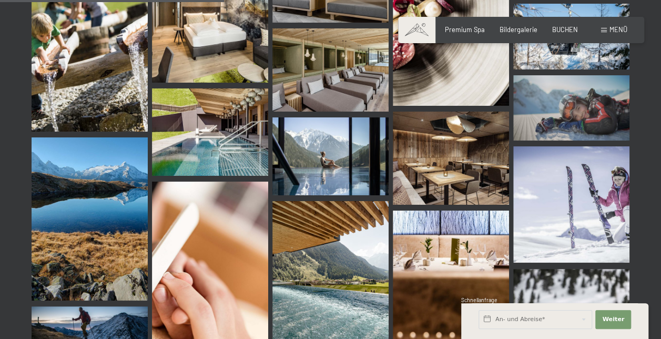
scroll to position [3210, 0]
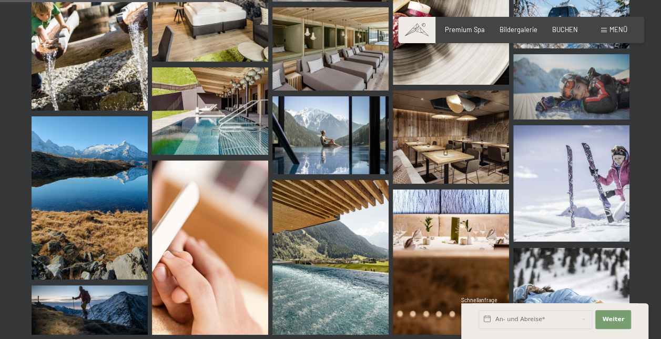
click at [336, 268] on img at bounding box center [331, 257] width 116 height 155
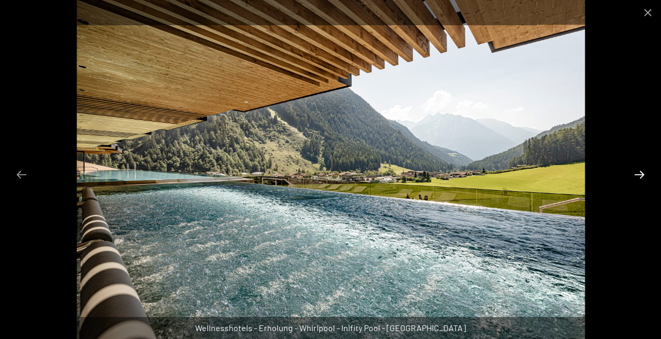
click at [638, 176] on button "Next slide" at bounding box center [640, 174] width 22 height 21
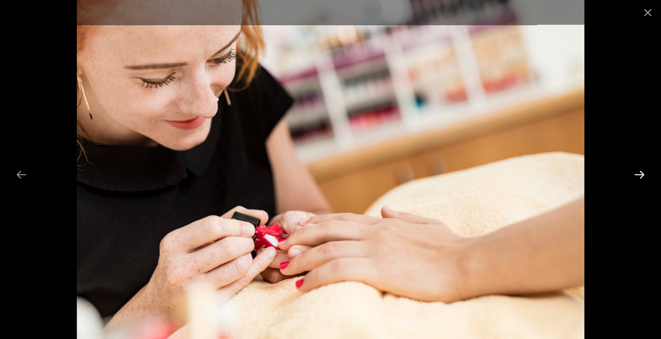
click at [639, 176] on button "Next slide" at bounding box center [640, 174] width 22 height 21
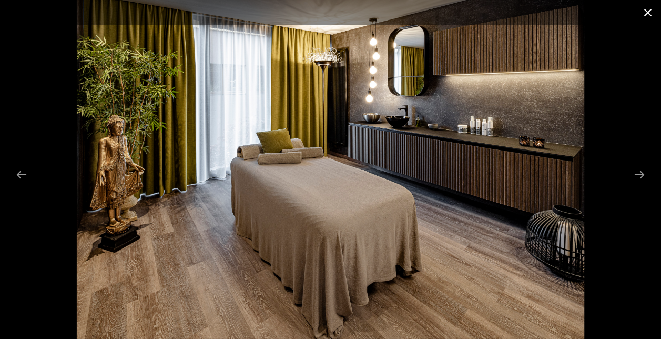
click at [646, 11] on button "Close gallery" at bounding box center [648, 12] width 26 height 25
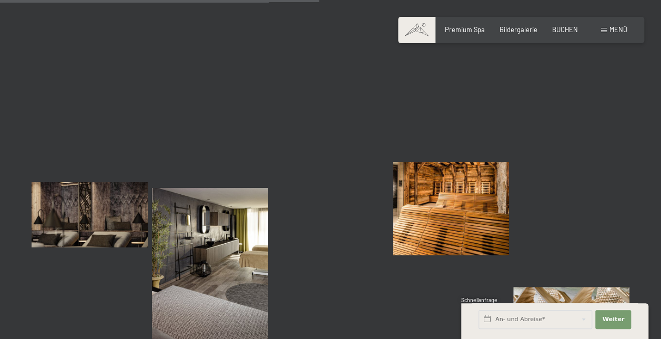
scroll to position [4736, 0]
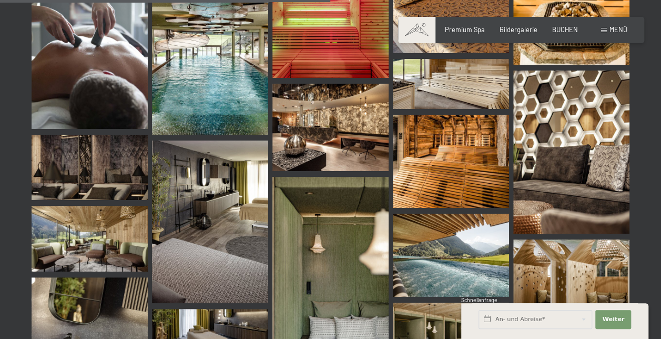
click at [441, 257] on img at bounding box center [451, 255] width 116 height 83
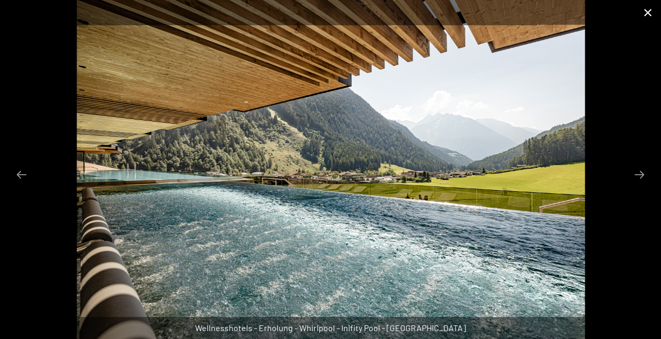
click at [647, 10] on button "Close gallery" at bounding box center [648, 12] width 26 height 25
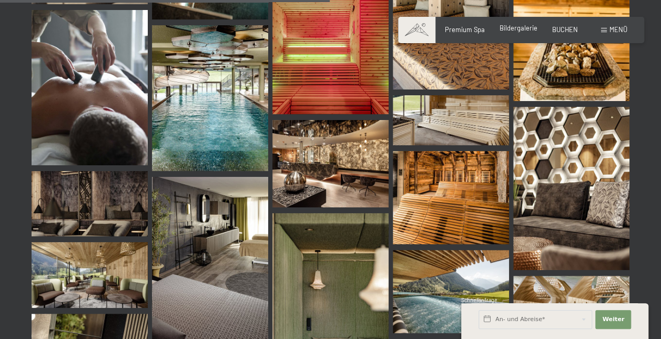
scroll to position [4683, 0]
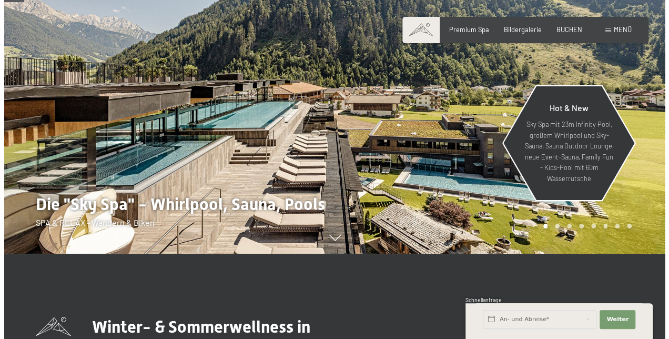
scroll to position [53, 0]
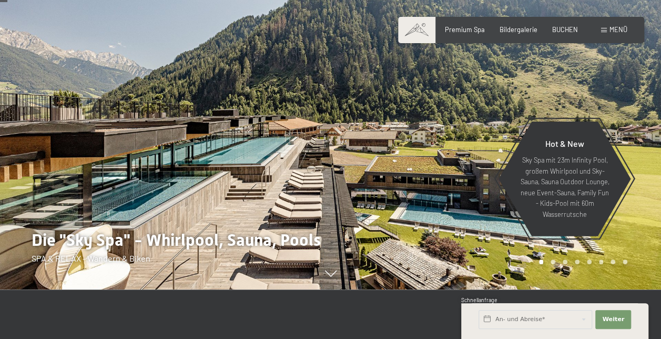
click at [616, 28] on span "Menü" at bounding box center [619, 29] width 18 height 8
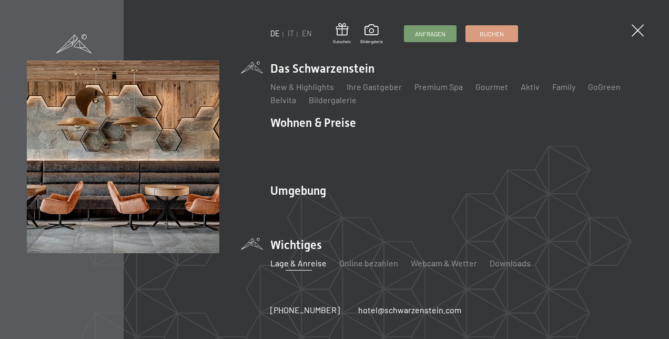
click at [294, 258] on link "Lage & Anreise" at bounding box center [298, 263] width 56 height 10
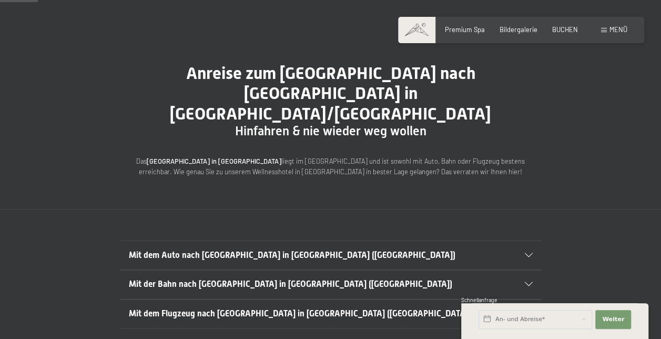
click at [267, 250] on span "Mit dem Auto nach [GEOGRAPHIC_DATA] in [GEOGRAPHIC_DATA] ([GEOGRAPHIC_DATA])" at bounding box center [292, 255] width 327 height 10
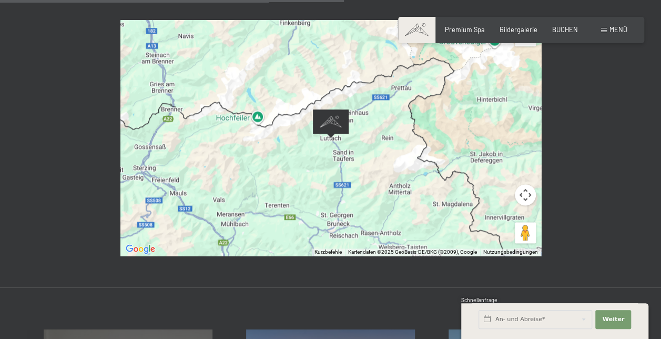
scroll to position [579, 0]
